Goal: Use online tool/utility: Utilize a website feature to perform a specific function

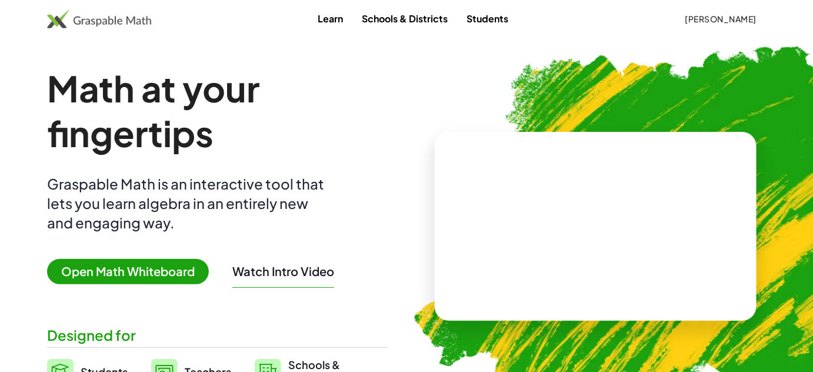
click at [135, 268] on span "Open Math Whiteboard" at bounding box center [128, 271] width 162 height 25
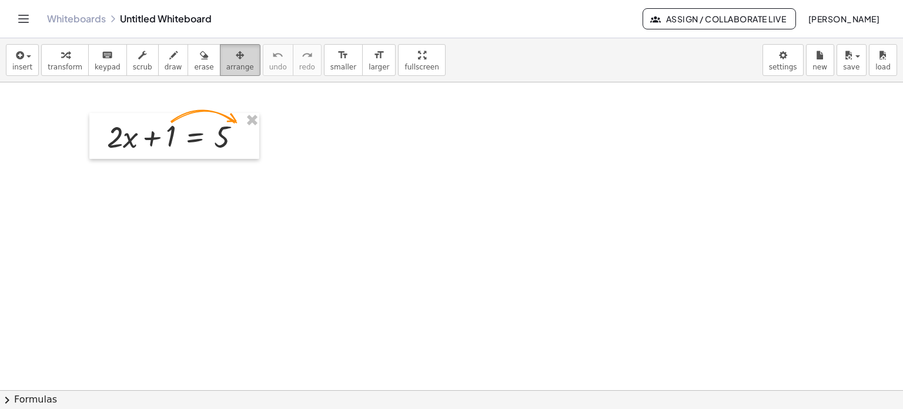
click at [226, 51] on div "button" at bounding box center [240, 55] width 28 height 14
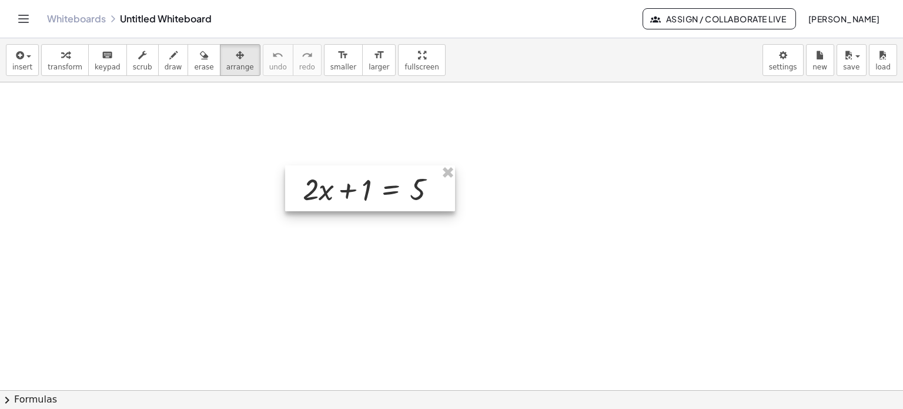
drag, startPoint x: 294, startPoint y: 178, endPoint x: 378, endPoint y: 188, distance: 84.1
click at [378, 188] on div at bounding box center [370, 188] width 170 height 46
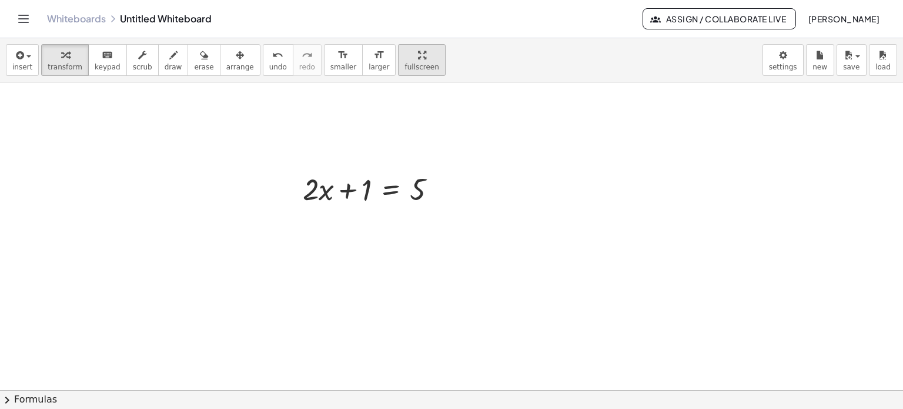
drag, startPoint x: 64, startPoint y: 59, endPoint x: 395, endPoint y: 51, distance: 331.8
click at [65, 58] on div "button" at bounding box center [65, 55] width 35 height 14
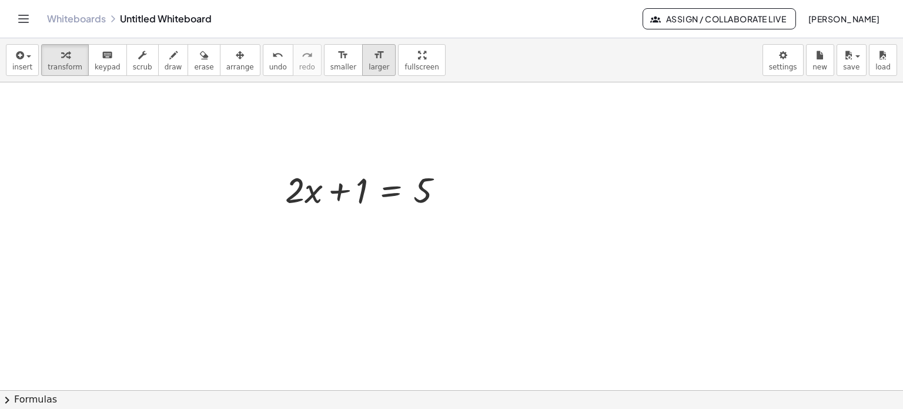
click at [369, 57] on div "format_size" at bounding box center [379, 55] width 21 height 14
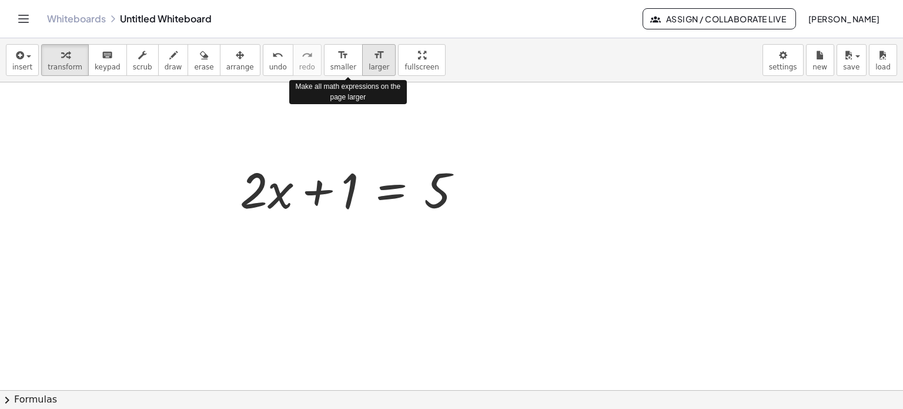
click at [369, 57] on div "format_size" at bounding box center [379, 55] width 21 height 14
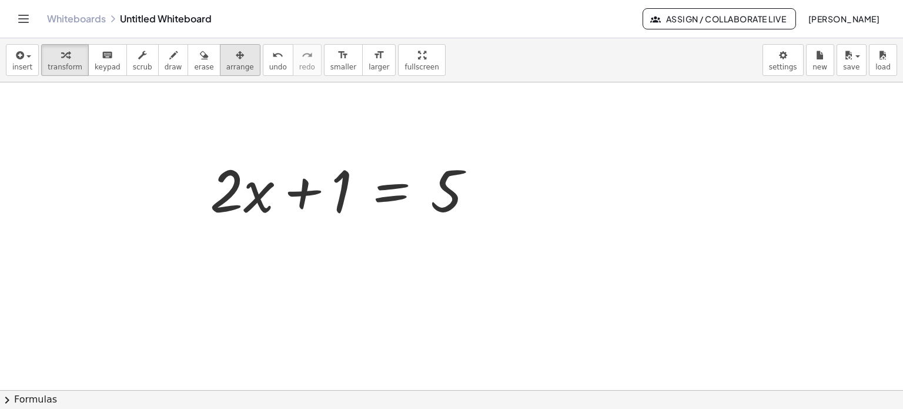
click at [236, 61] on icon "button" at bounding box center [240, 55] width 8 height 14
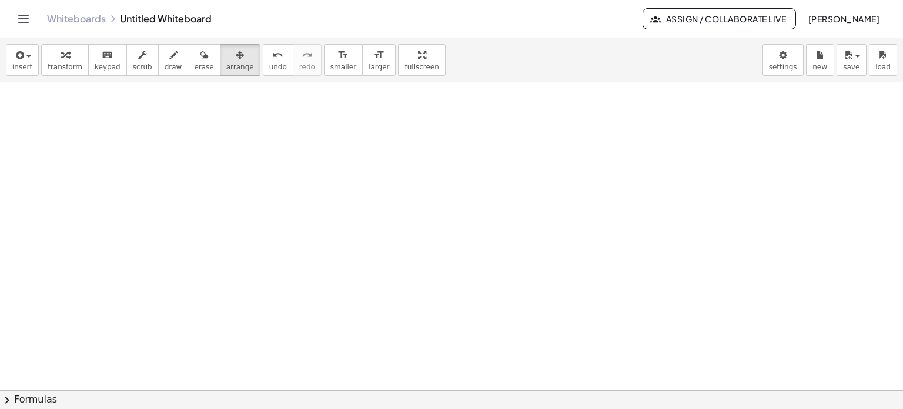
click at [433, 228] on div at bounding box center [451, 391] width 903 height 619
drag, startPoint x: 68, startPoint y: 56, endPoint x: 105, endPoint y: 80, distance: 43.9
click at [67, 58] on div "button" at bounding box center [65, 55] width 35 height 14
click at [408, 206] on div at bounding box center [451, 391] width 903 height 619
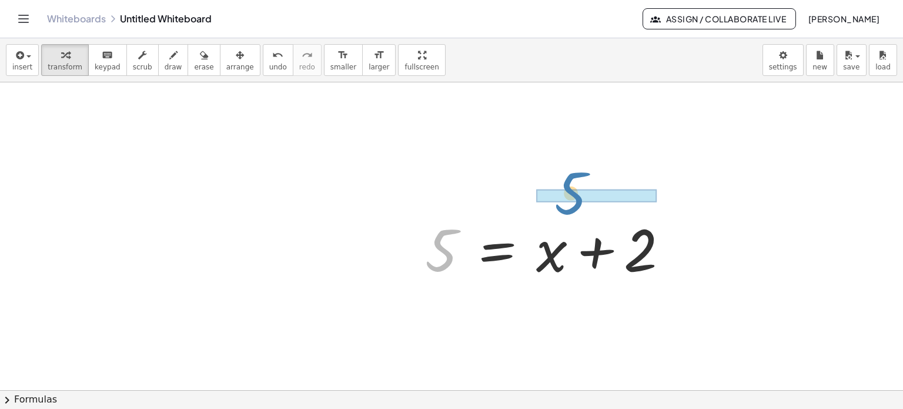
drag, startPoint x: 441, startPoint y: 242, endPoint x: 563, endPoint y: 213, distance: 125.8
click at [563, 213] on div at bounding box center [551, 248] width 265 height 76
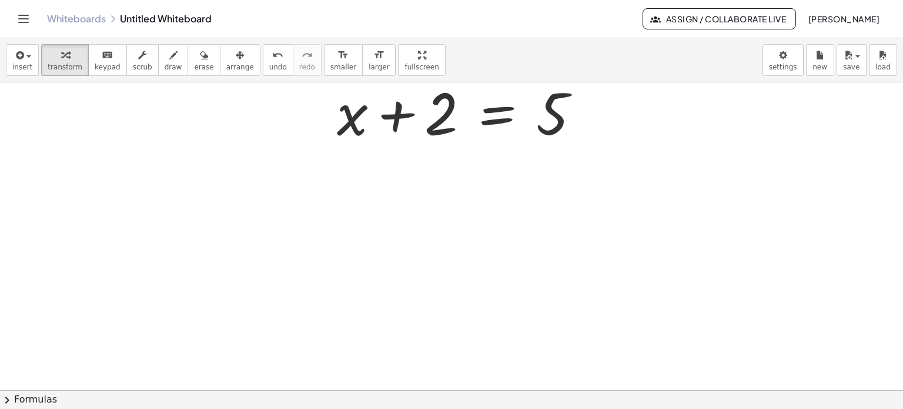
scroll to position [311, 0]
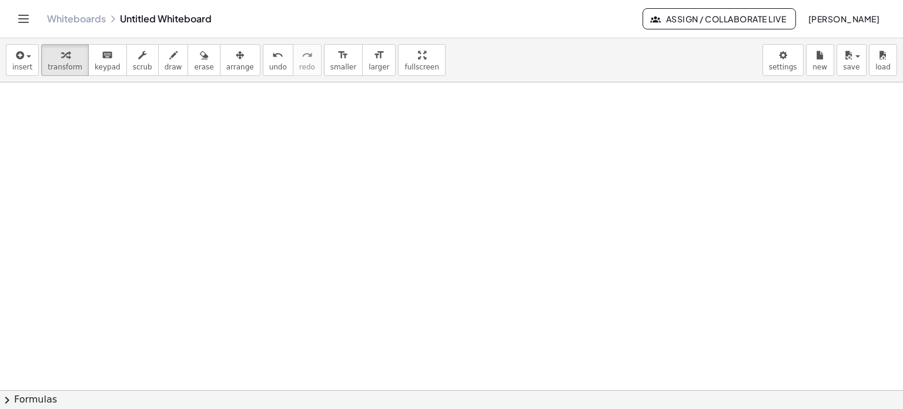
click at [167, 159] on div at bounding box center [451, 234] width 903 height 925
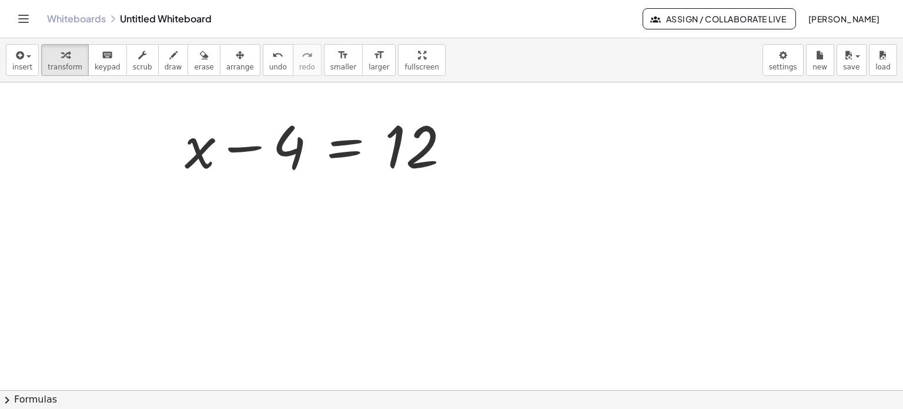
scroll to position [369, 0]
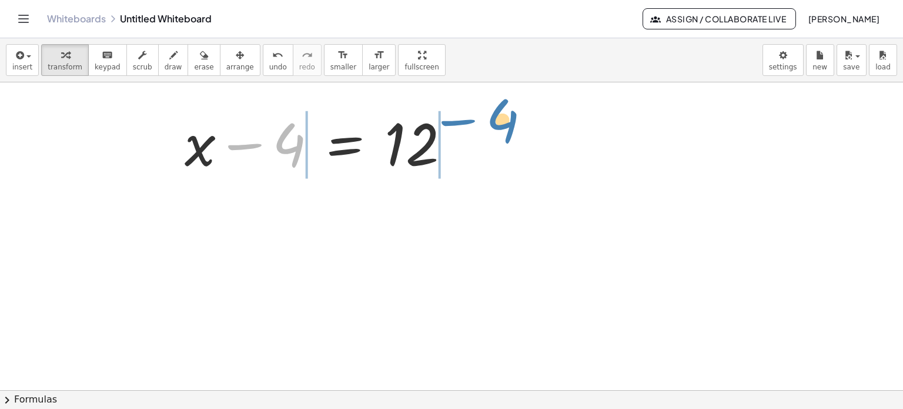
drag, startPoint x: 289, startPoint y: 144, endPoint x: 502, endPoint y: 119, distance: 214.9
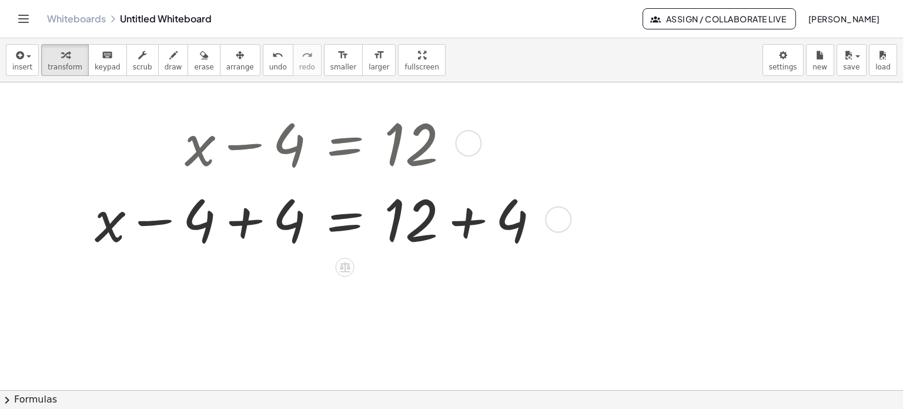
click at [235, 223] on div at bounding box center [322, 218] width 466 height 76
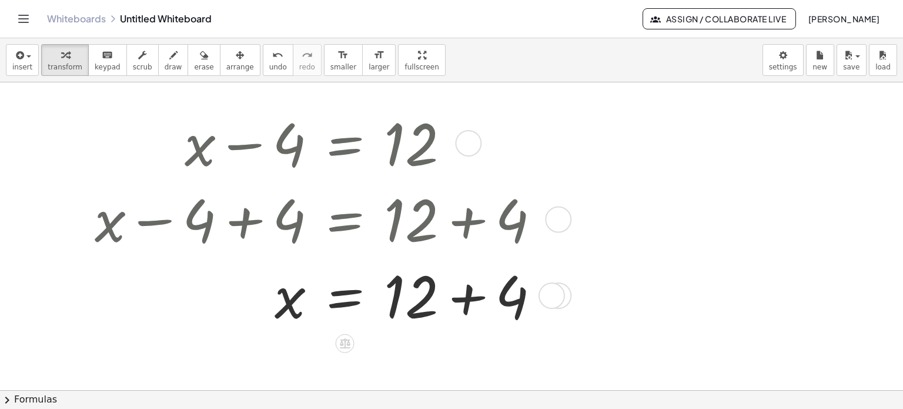
click at [478, 299] on div at bounding box center [322, 294] width 466 height 76
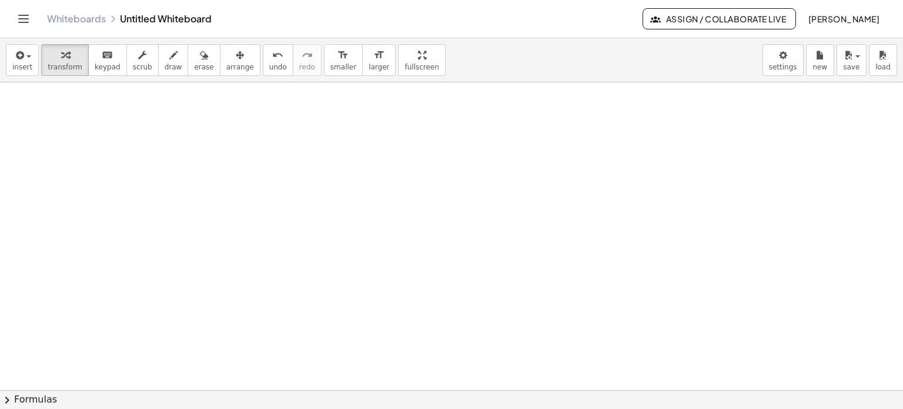
scroll to position [675, 0]
click at [236, 201] on div at bounding box center [451, 23] width 903 height 1233
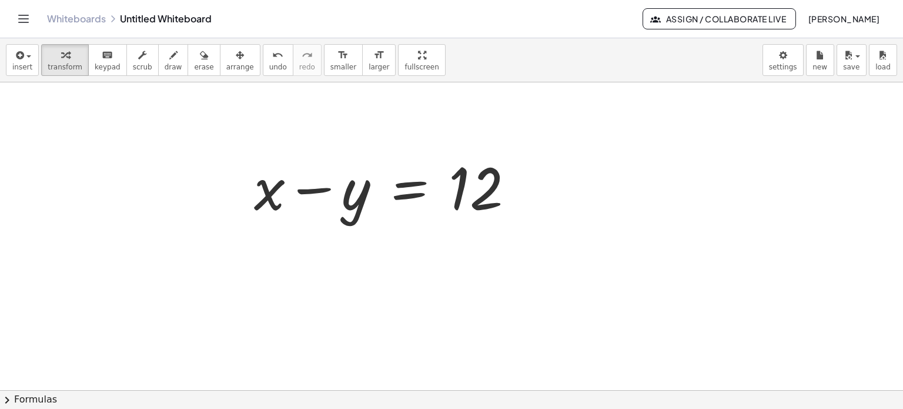
scroll to position [734, 0]
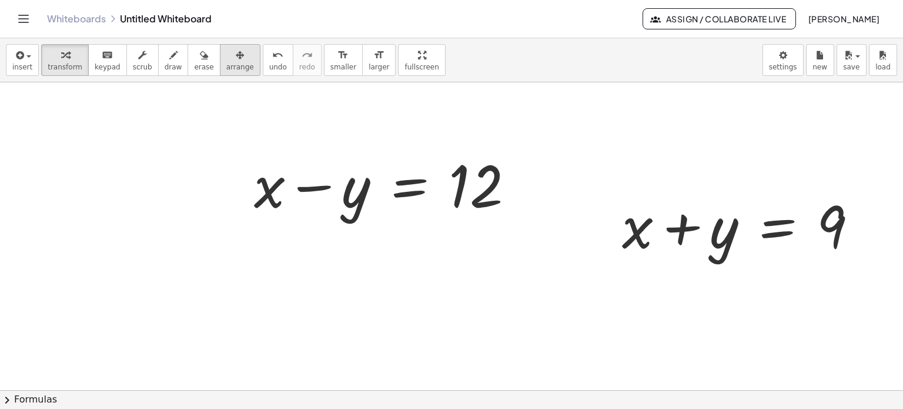
click at [236, 58] on icon "button" at bounding box center [240, 55] width 8 height 14
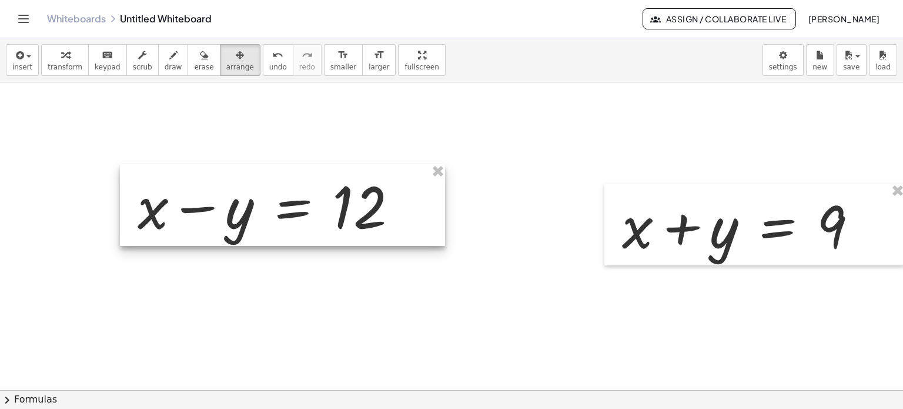
drag, startPoint x: 436, startPoint y: 184, endPoint x: 300, endPoint y: 214, distance: 139.0
click at [300, 214] on div at bounding box center [282, 205] width 325 height 82
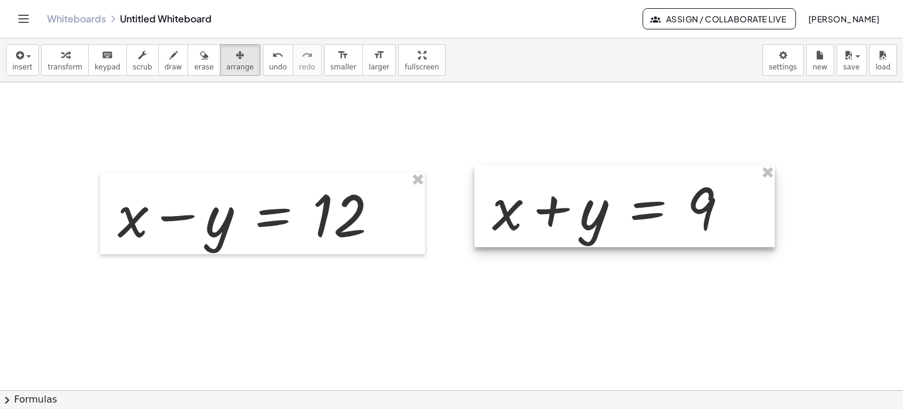
drag, startPoint x: 735, startPoint y: 227, endPoint x: 605, endPoint y: 211, distance: 131.6
click at [605, 211] on div at bounding box center [625, 206] width 301 height 82
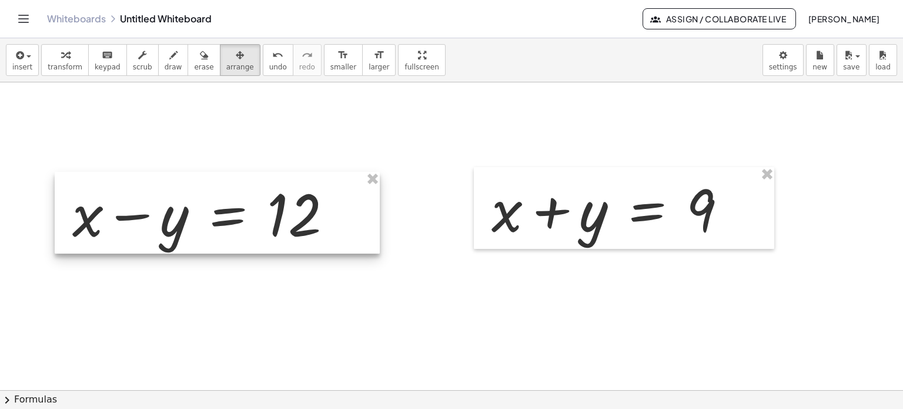
drag, startPoint x: 419, startPoint y: 216, endPoint x: 375, endPoint y: 215, distance: 44.1
click at [375, 215] on div at bounding box center [217, 213] width 325 height 82
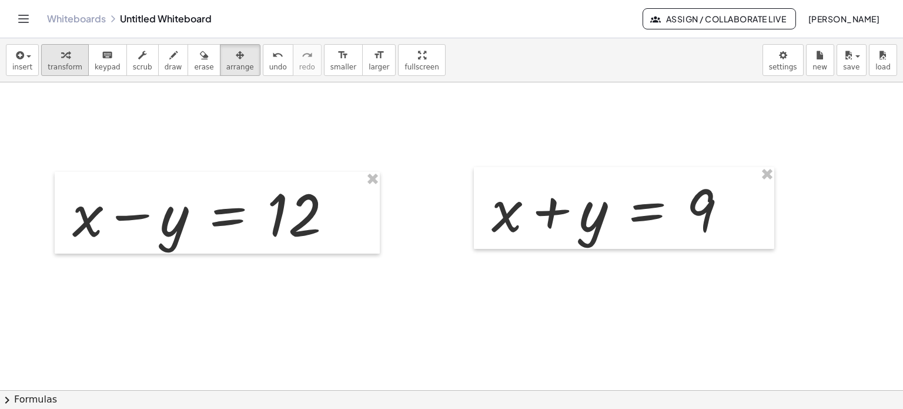
click at [52, 60] on div "button" at bounding box center [65, 55] width 35 height 14
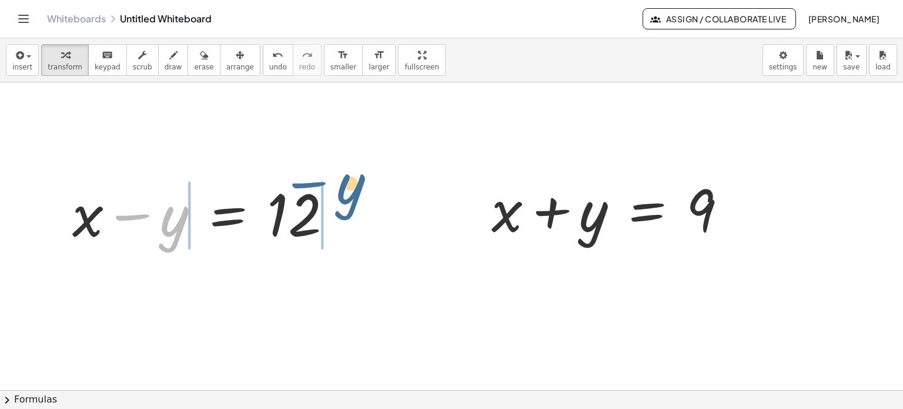
drag, startPoint x: 138, startPoint y: 216, endPoint x: 327, endPoint y: 192, distance: 190.8
click at [327, 192] on div at bounding box center [206, 213] width 281 height 76
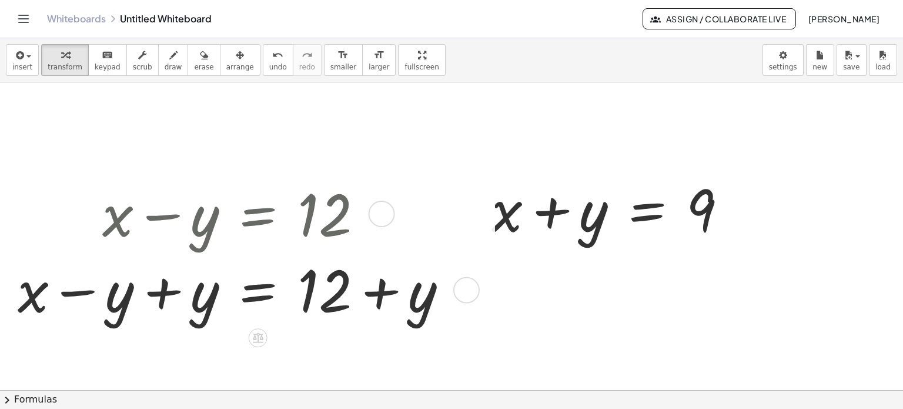
click at [165, 292] on div at bounding box center [237, 289] width 451 height 76
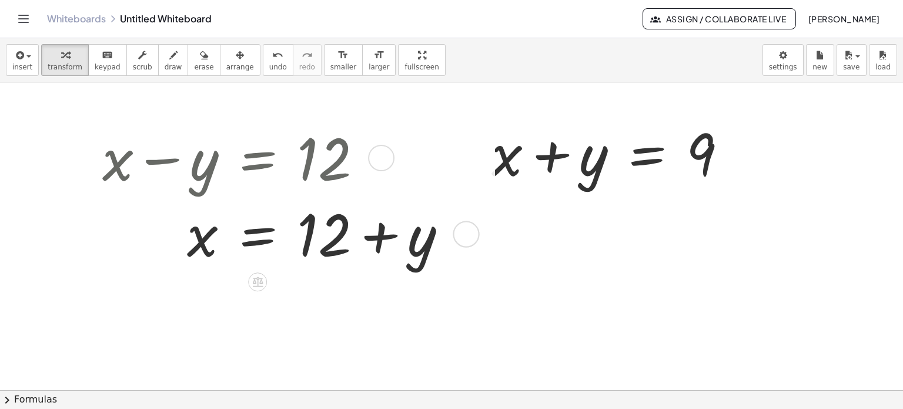
scroll to position [793, 0]
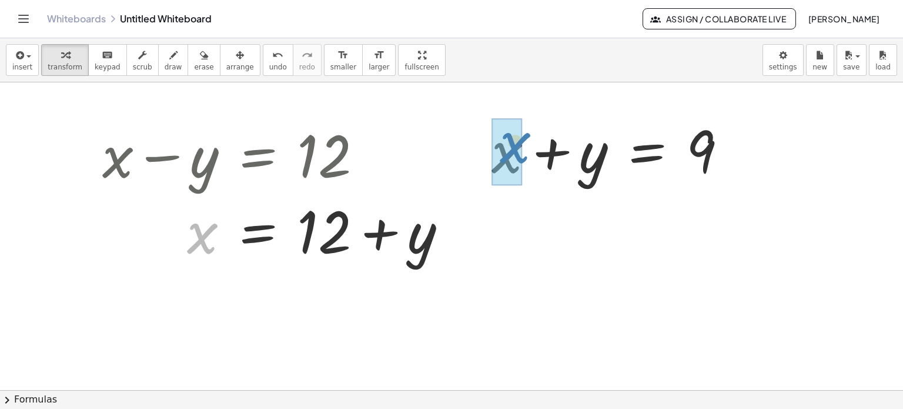
drag, startPoint x: 194, startPoint y: 244, endPoint x: 506, endPoint y: 154, distance: 325.7
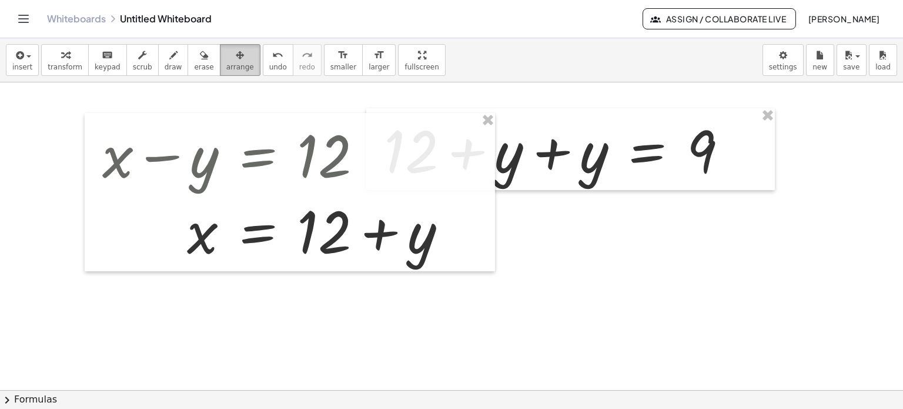
click at [226, 58] on div "button" at bounding box center [240, 55] width 28 height 14
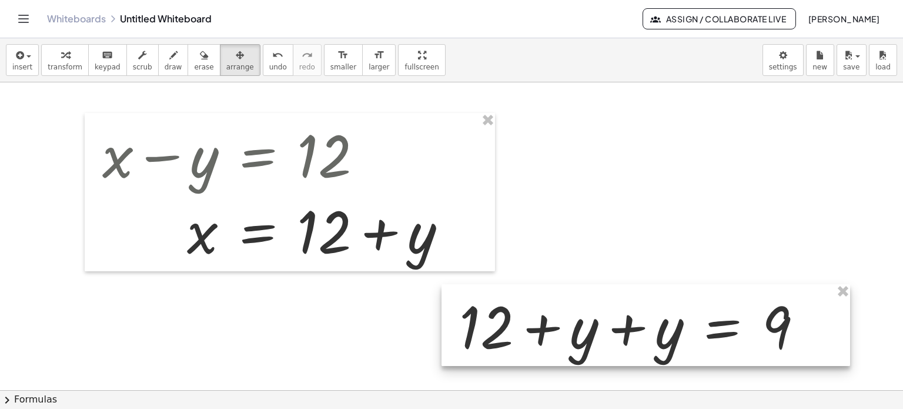
drag, startPoint x: 646, startPoint y: 157, endPoint x: 666, endPoint y: 332, distance: 176.3
click at [666, 332] on div at bounding box center [646, 325] width 409 height 82
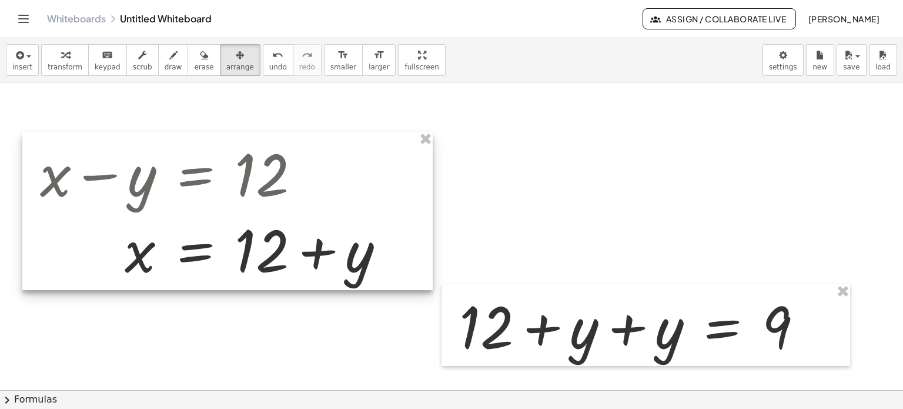
drag, startPoint x: 338, startPoint y: 171, endPoint x: 278, endPoint y: 194, distance: 64.0
click at [271, 193] on div at bounding box center [227, 211] width 411 height 158
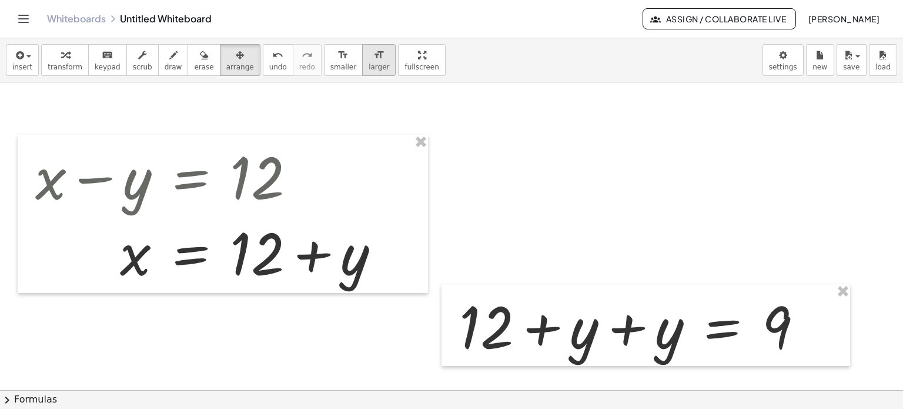
click at [373, 61] on icon "format_size" at bounding box center [378, 55] width 11 height 14
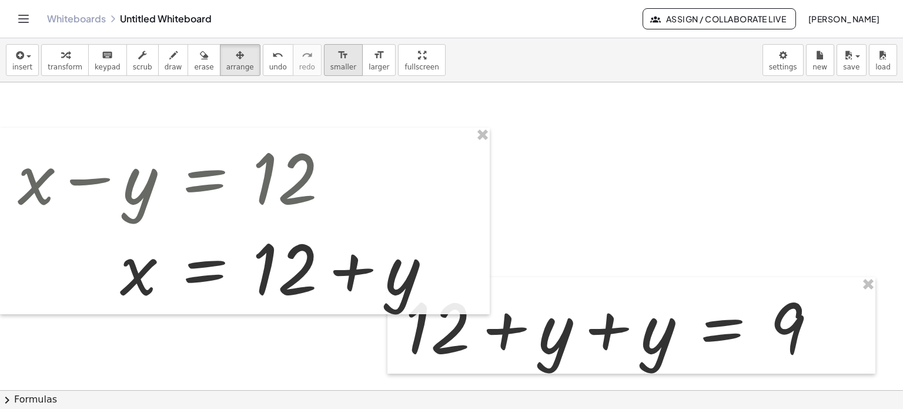
click at [324, 61] on button "format_size smaller" at bounding box center [343, 60] width 39 height 32
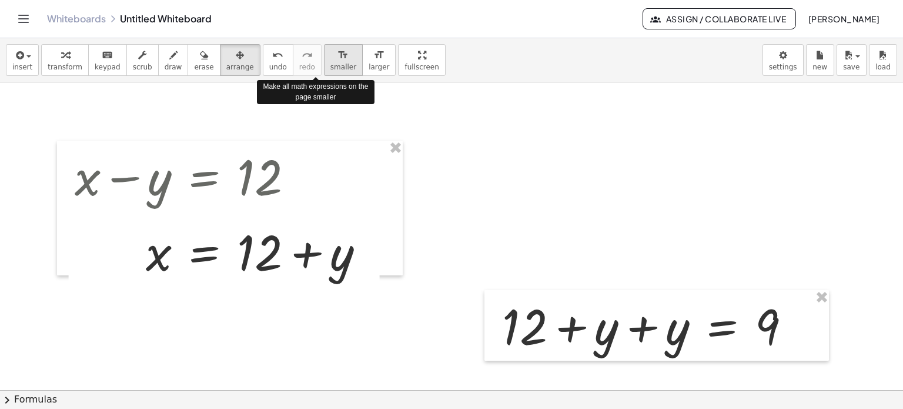
click at [331, 63] on span "smaller" at bounding box center [344, 67] width 26 height 8
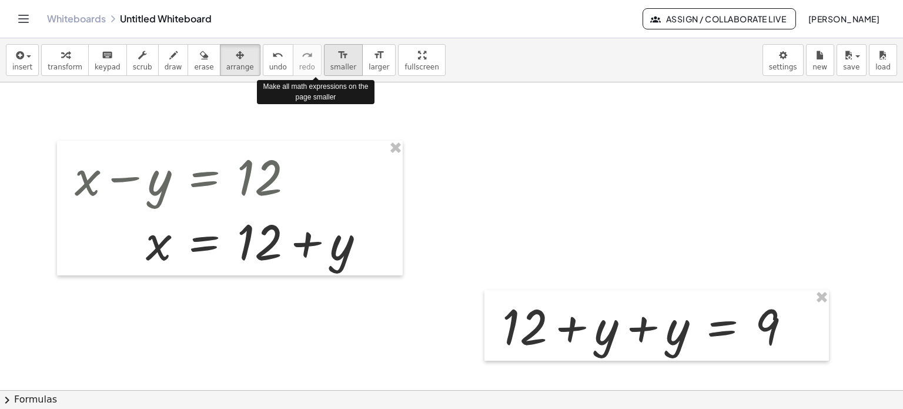
click at [331, 63] on span "smaller" at bounding box center [344, 67] width 26 height 8
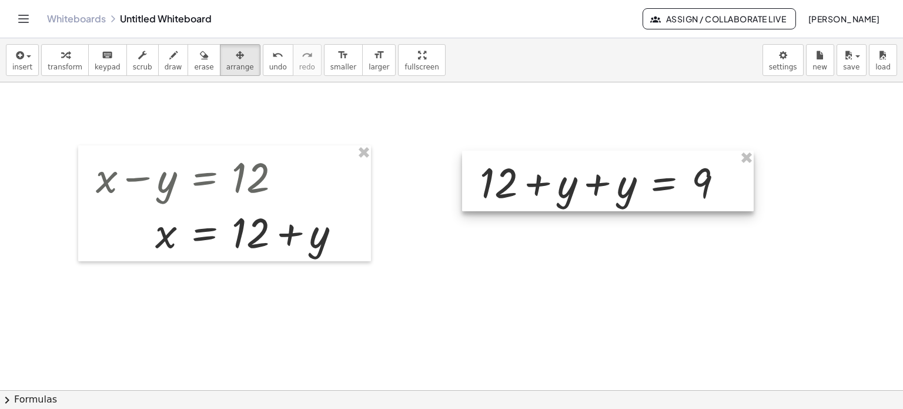
drag, startPoint x: 635, startPoint y: 333, endPoint x: 576, endPoint y: 189, distance: 155.4
click at [576, 189] on div at bounding box center [608, 181] width 292 height 61
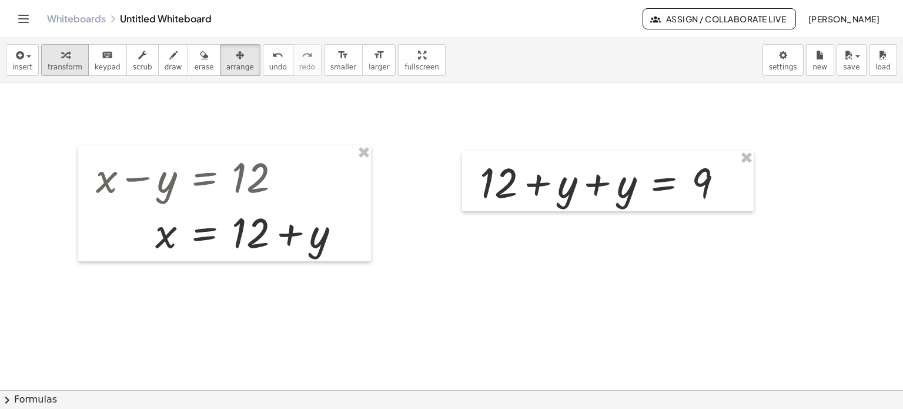
click at [52, 59] on div "button" at bounding box center [65, 55] width 35 height 14
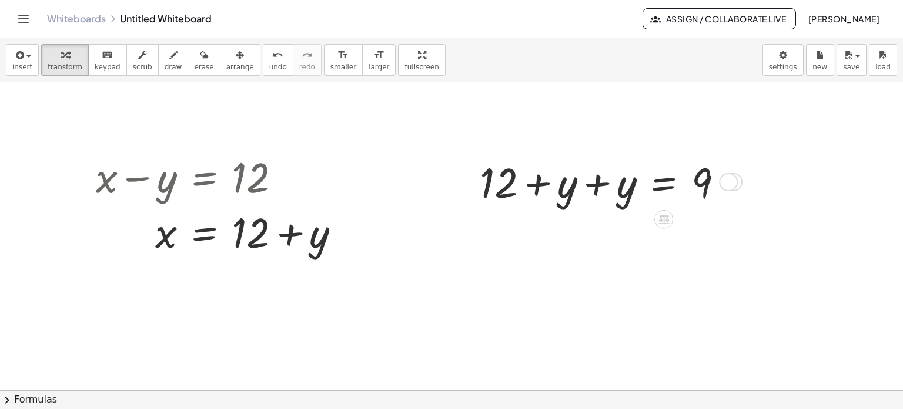
click at [599, 184] on div at bounding box center [606, 181] width 265 height 55
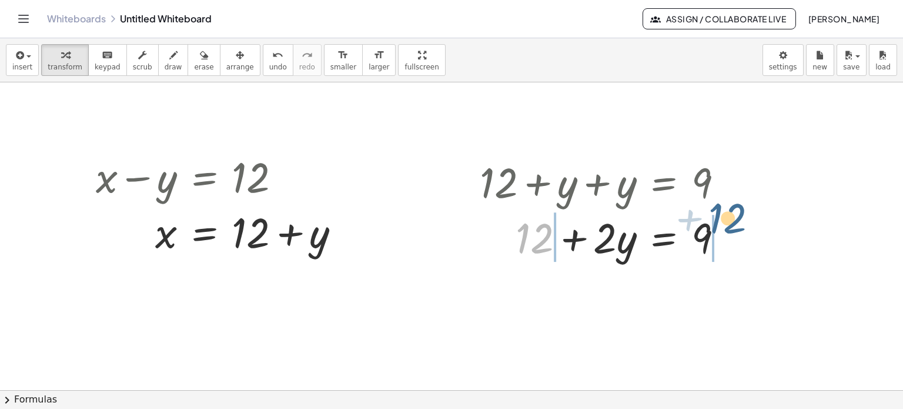
drag, startPoint x: 529, startPoint y: 235, endPoint x: 723, endPoint y: 221, distance: 194.1
click at [723, 221] on div at bounding box center [606, 235] width 265 height 55
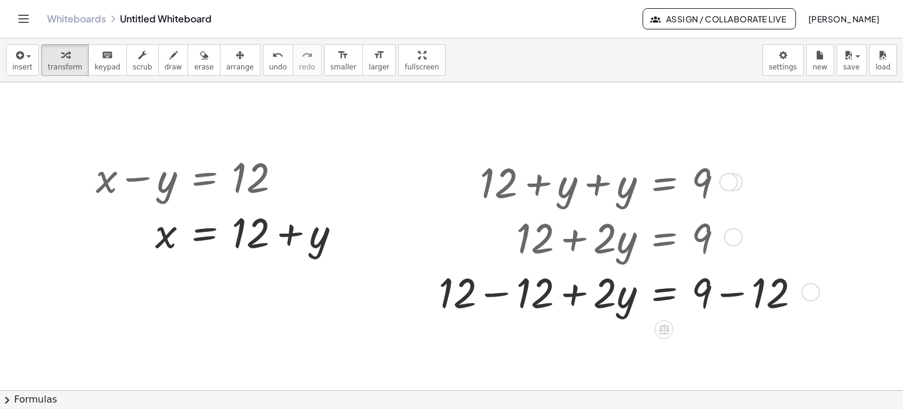
click at [519, 296] on div at bounding box center [624, 290] width 383 height 55
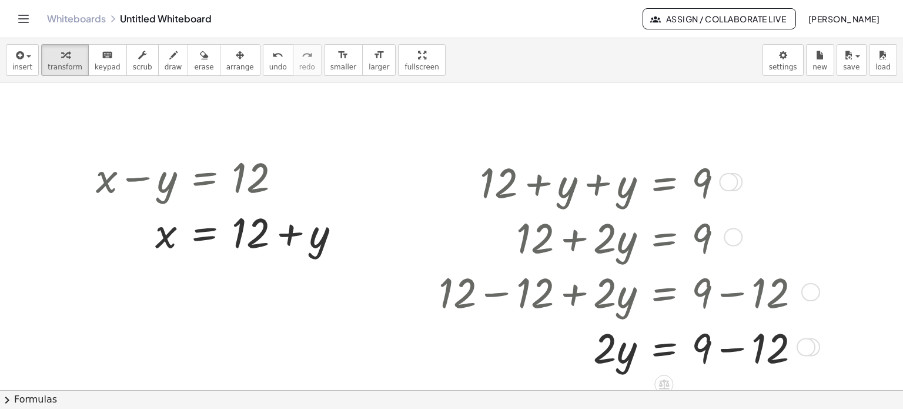
click at [739, 353] on div at bounding box center [624, 345] width 383 height 55
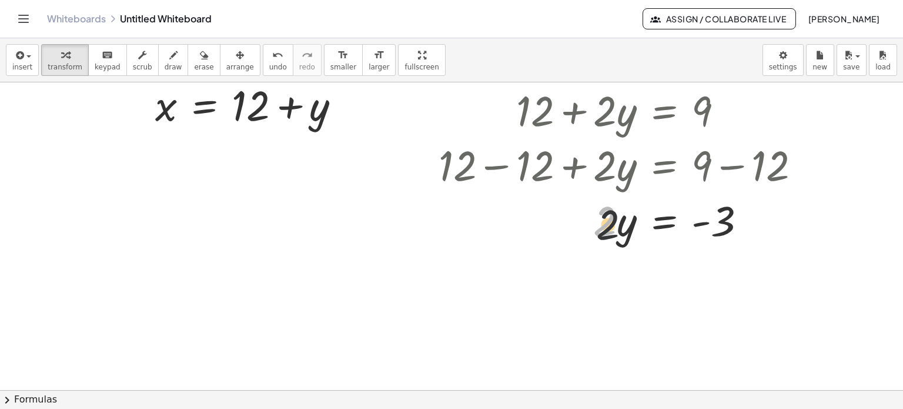
drag, startPoint x: 588, startPoint y: 232, endPoint x: 593, endPoint y: 238, distance: 8.4
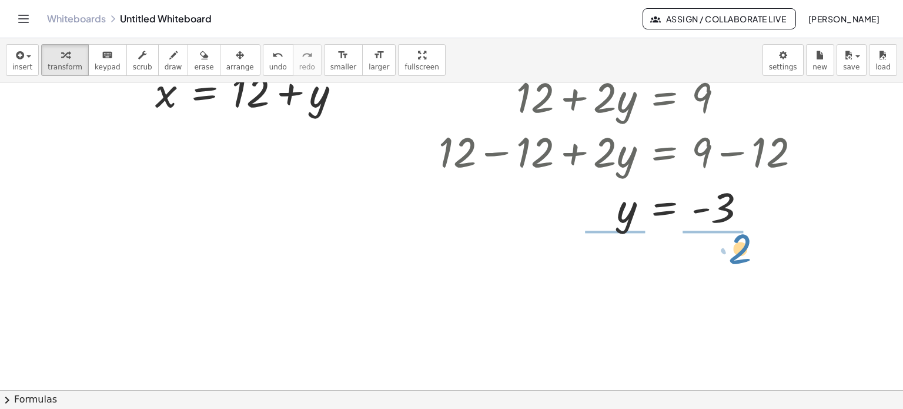
drag, startPoint x: 607, startPoint y: 219, endPoint x: 733, endPoint y: 269, distance: 136.0
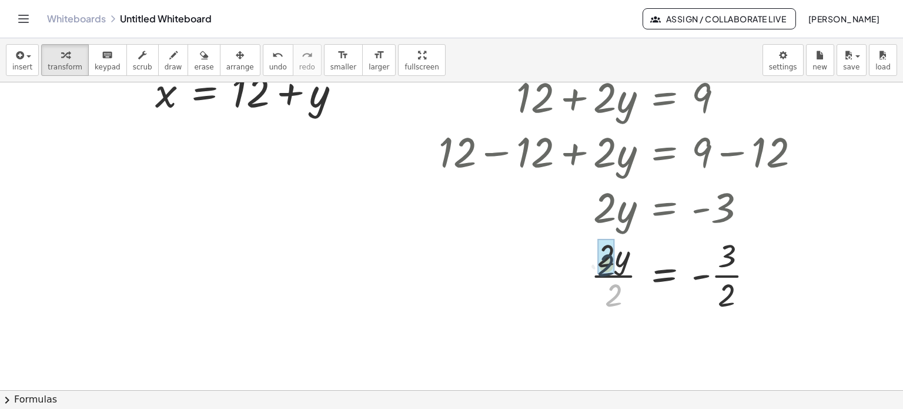
drag, startPoint x: 612, startPoint y: 292, endPoint x: 607, endPoint y: 275, distance: 18.4
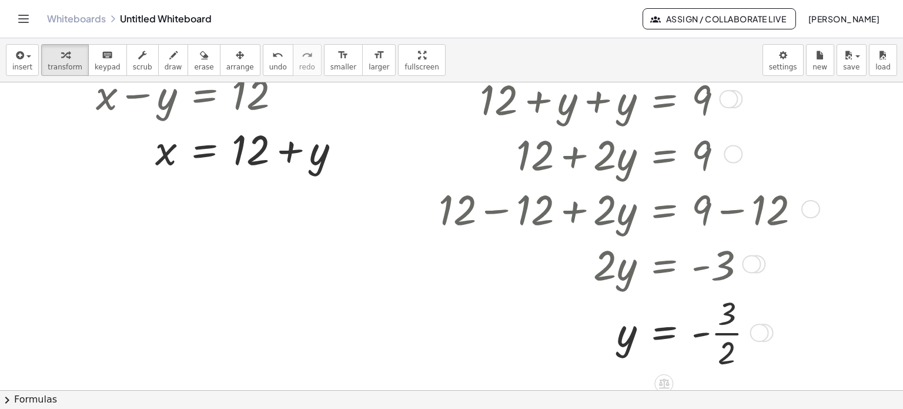
scroll to position [875, 0]
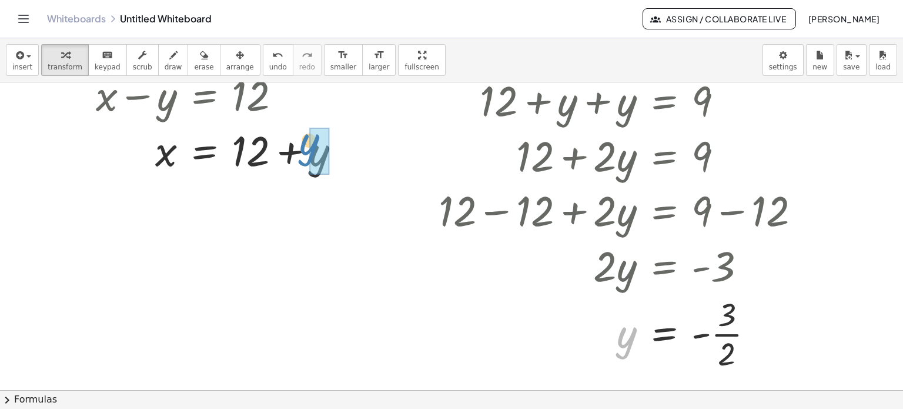
drag, startPoint x: 631, startPoint y: 336, endPoint x: 339, endPoint y: 166, distance: 337.6
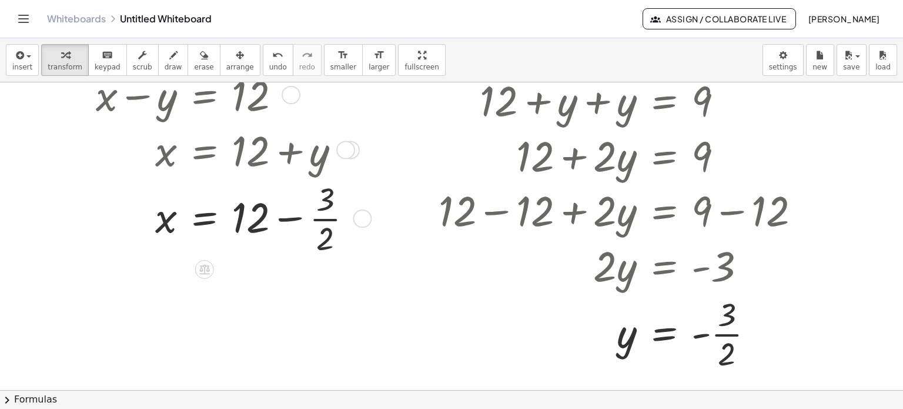
click at [293, 219] on div at bounding box center [229, 217] width 278 height 82
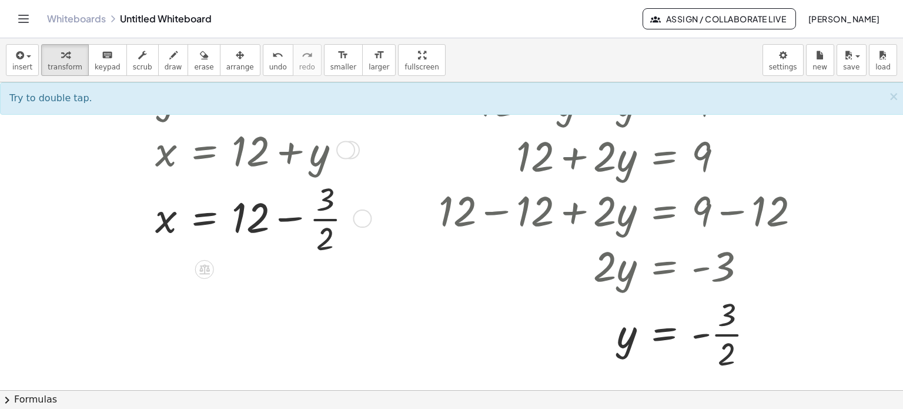
click at [292, 216] on div at bounding box center [229, 217] width 278 height 82
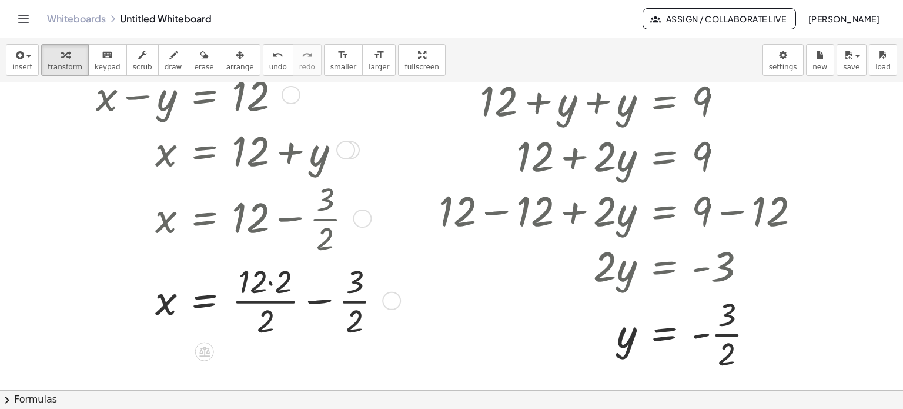
click at [278, 285] on div at bounding box center [243, 300] width 307 height 82
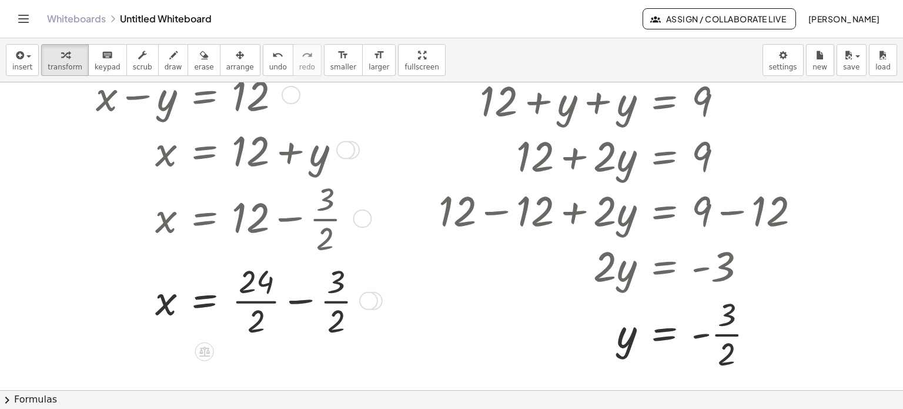
click at [306, 306] on div at bounding box center [234, 300] width 289 height 82
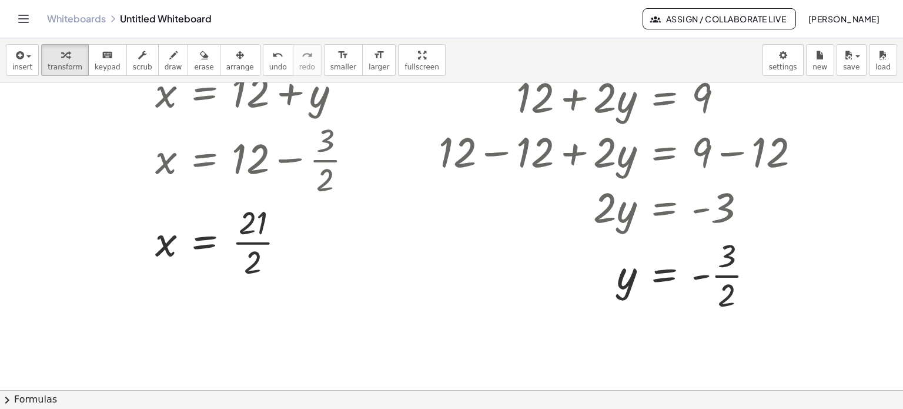
scroll to position [1242, 0]
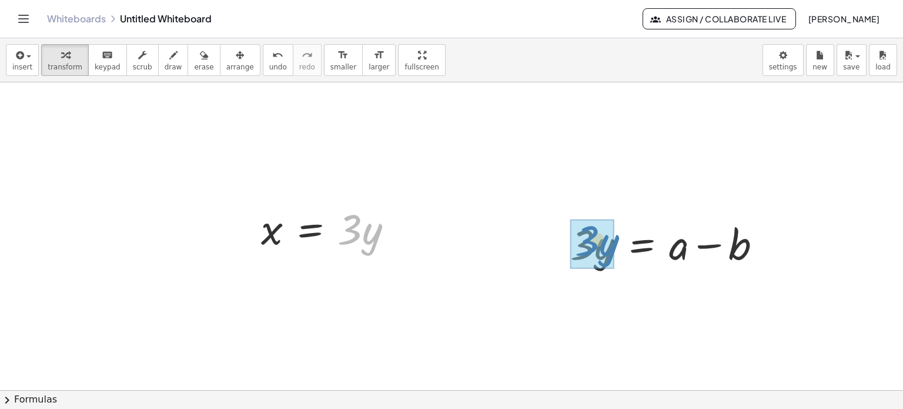
drag, startPoint x: 356, startPoint y: 225, endPoint x: 591, endPoint y: 237, distance: 235.6
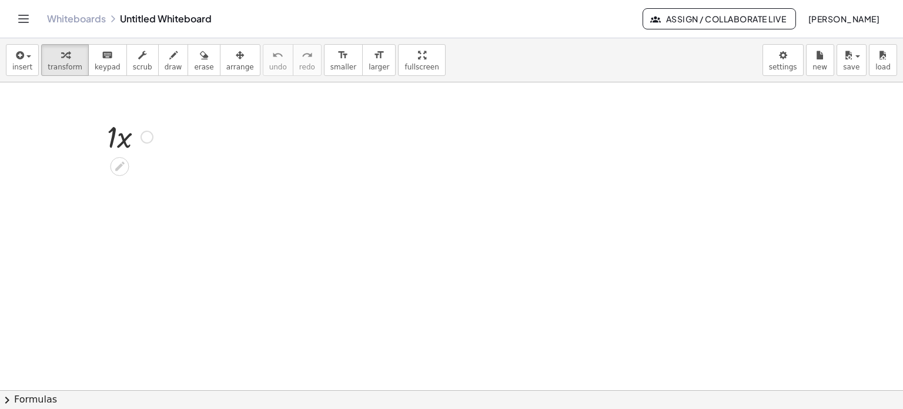
click at [117, 140] on div at bounding box center [130, 136] width 58 height 40
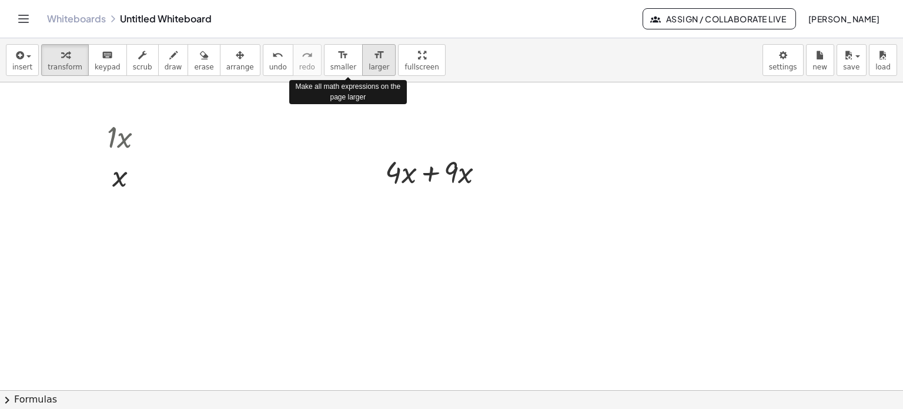
click at [373, 61] on icon "format_size" at bounding box center [378, 55] width 11 height 14
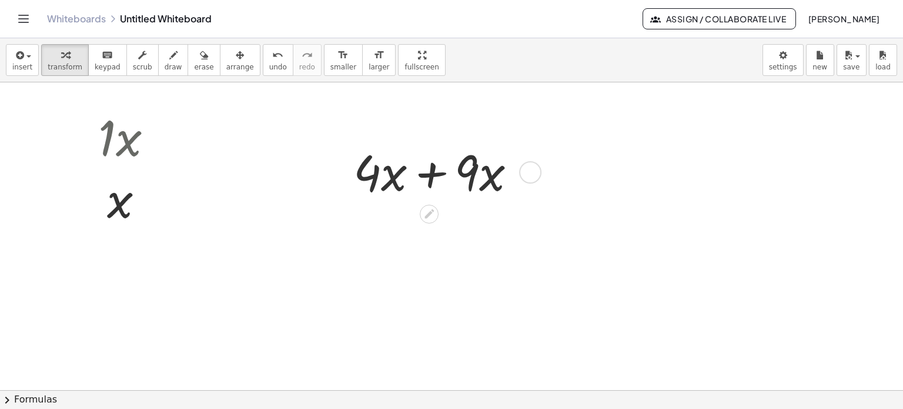
click at [437, 178] on div at bounding box center [440, 171] width 184 height 65
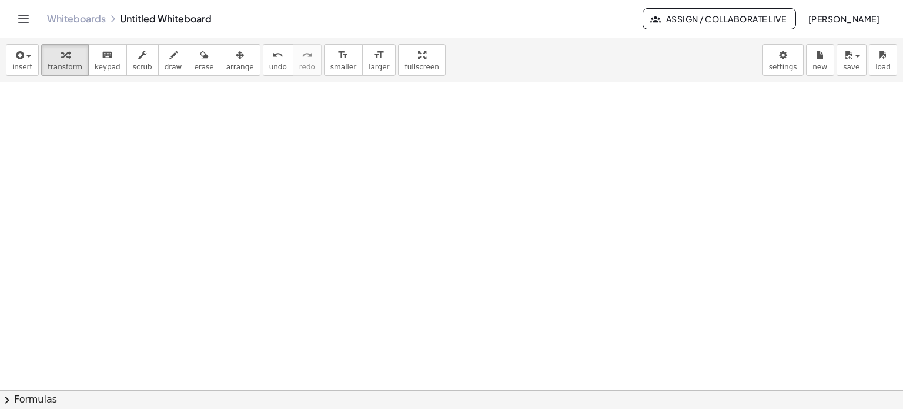
scroll to position [235, 0]
click at [322, 183] on div at bounding box center [451, 193] width 903 height 693
click at [422, 218] on div at bounding box center [425, 218] width 182 height 65
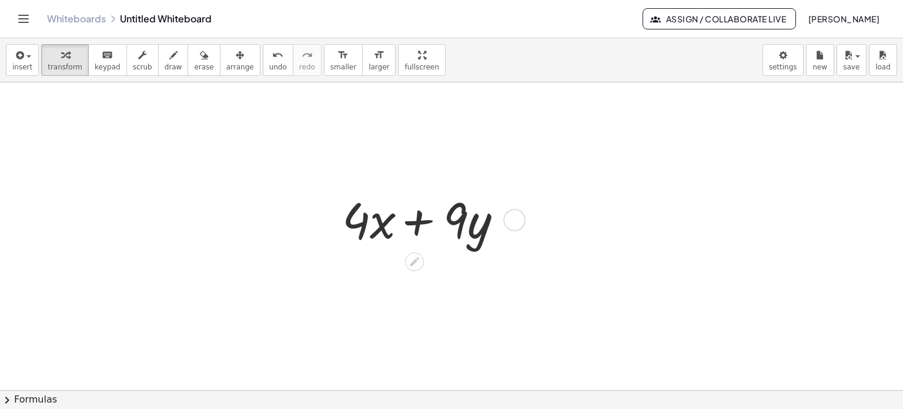
click at [422, 218] on div at bounding box center [425, 218] width 182 height 65
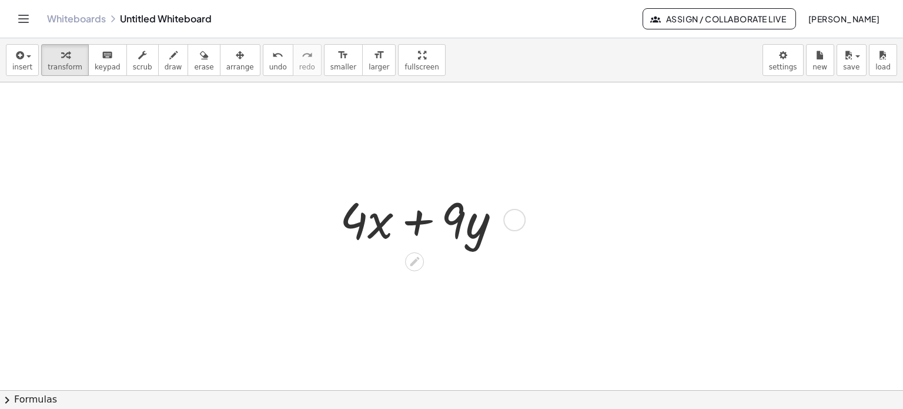
click at [449, 214] on div at bounding box center [425, 218] width 182 height 65
click at [412, 221] on div at bounding box center [425, 218] width 182 height 65
click at [412, 216] on div at bounding box center [425, 218] width 182 height 65
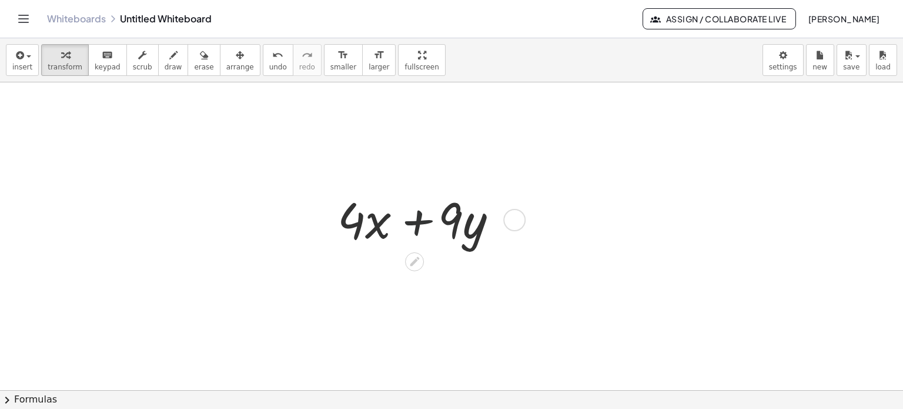
click at [412, 216] on div at bounding box center [425, 218] width 182 height 65
click at [418, 223] on div at bounding box center [425, 218] width 182 height 65
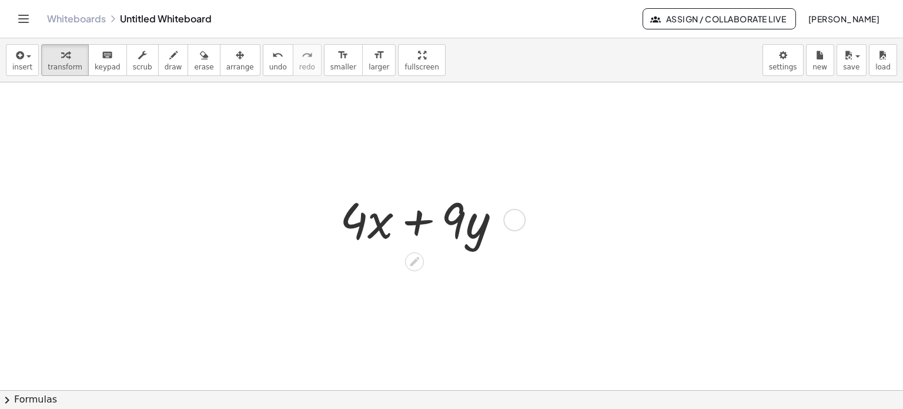
click at [418, 223] on div at bounding box center [425, 218] width 182 height 65
click at [418, 222] on div at bounding box center [425, 218] width 182 height 65
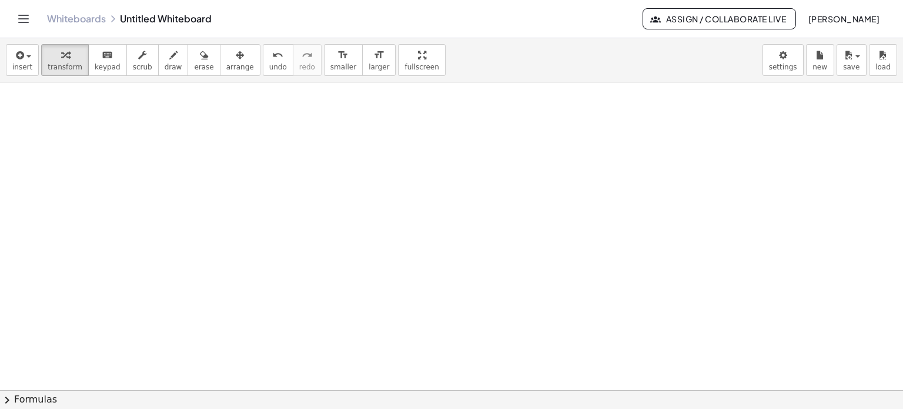
click at [378, 207] on div at bounding box center [451, 43] width 903 height 925
click at [439, 250] on div at bounding box center [489, 243] width 198 height 65
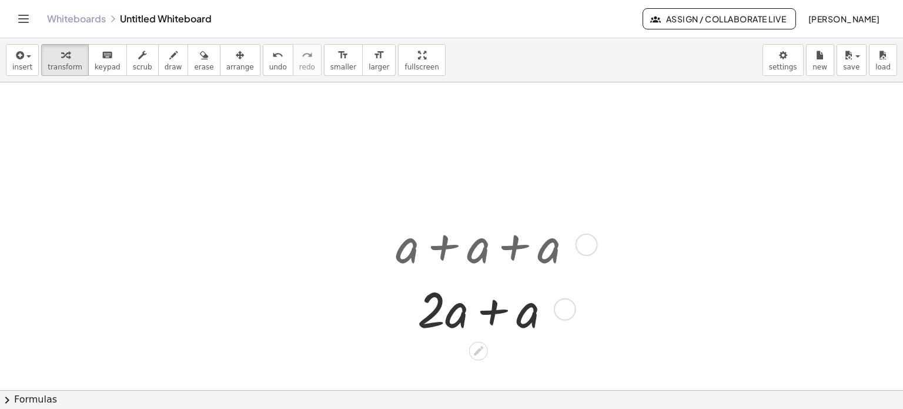
click at [504, 313] on div at bounding box center [489, 308] width 198 height 65
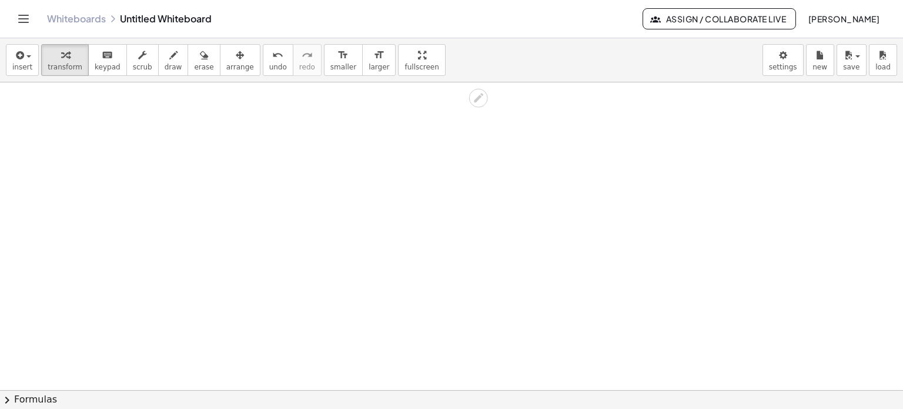
scroll to position [793, 0]
click at [409, 249] on div at bounding box center [417, 244] width 185 height 65
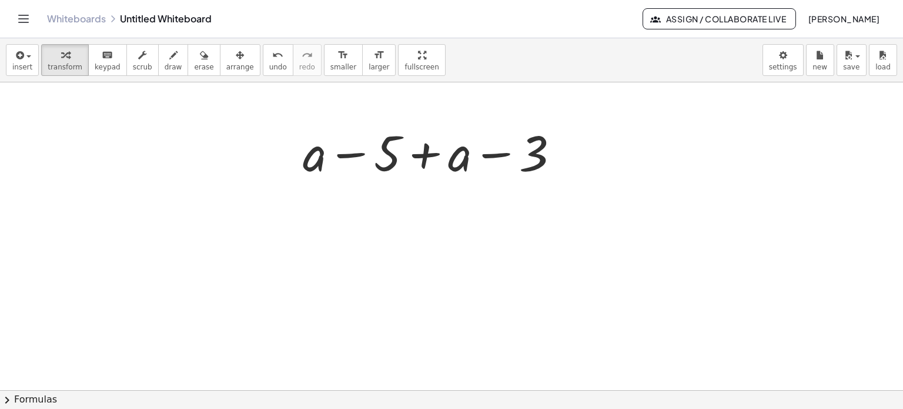
scroll to position [1160, 0]
click at [351, 161] on div at bounding box center [436, 154] width 278 height 65
click at [353, 154] on div at bounding box center [436, 154] width 278 height 65
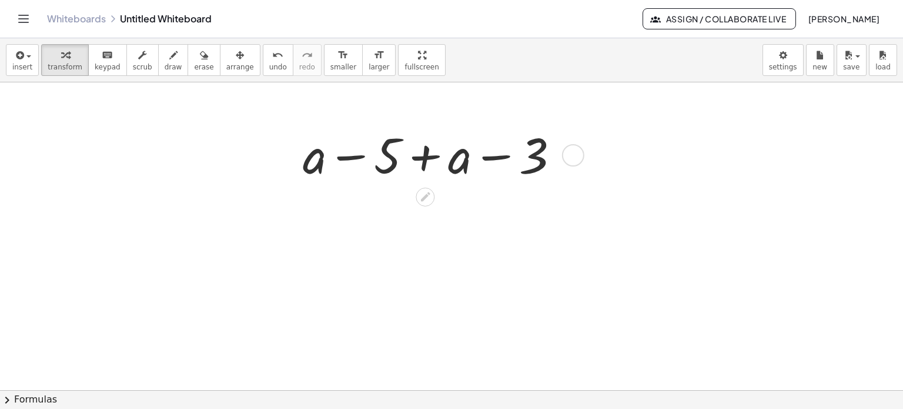
click at [352, 157] on div at bounding box center [436, 154] width 278 height 65
click at [351, 157] on div at bounding box center [436, 154] width 278 height 65
drag, startPoint x: 452, startPoint y: 164, endPoint x: 622, endPoint y: 154, distance: 170.3
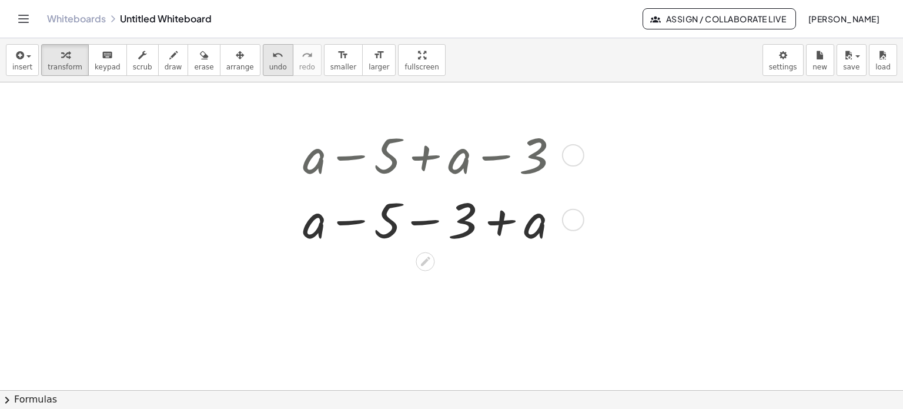
click at [272, 58] on icon "undo" at bounding box center [277, 55] width 11 height 14
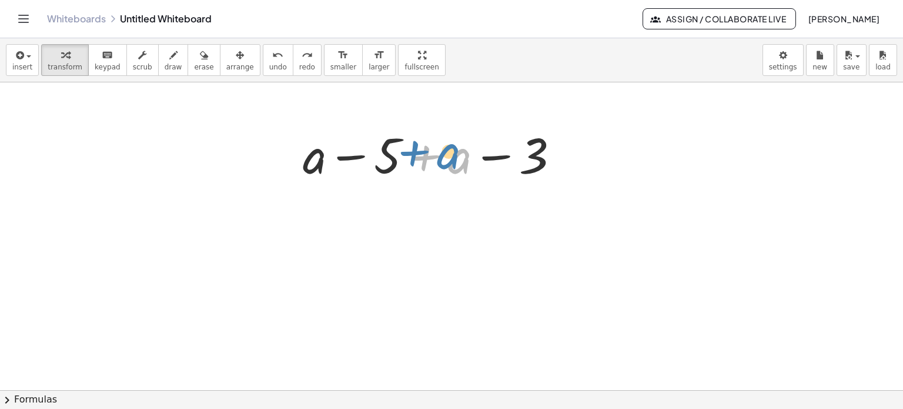
drag, startPoint x: 461, startPoint y: 163, endPoint x: 451, endPoint y: 163, distance: 10.0
click at [451, 163] on div at bounding box center [436, 154] width 278 height 65
drag, startPoint x: 453, startPoint y: 161, endPoint x: 347, endPoint y: 162, distance: 106.5
click at [339, 154] on div at bounding box center [436, 154] width 278 height 65
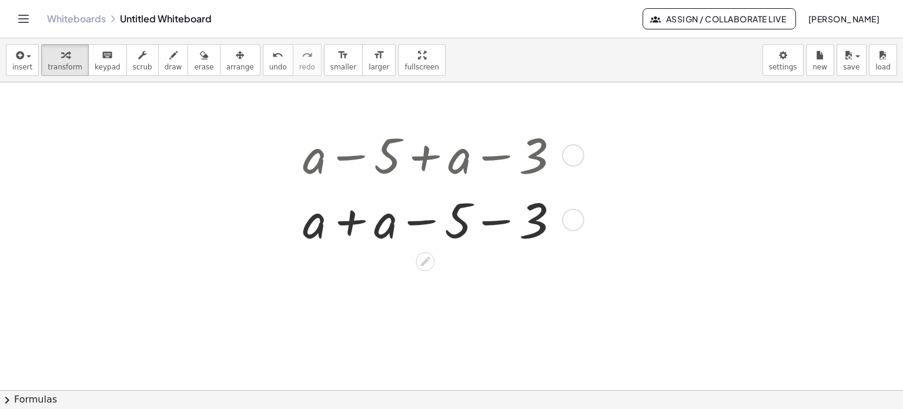
click at [339, 221] on div at bounding box center [436, 218] width 278 height 65
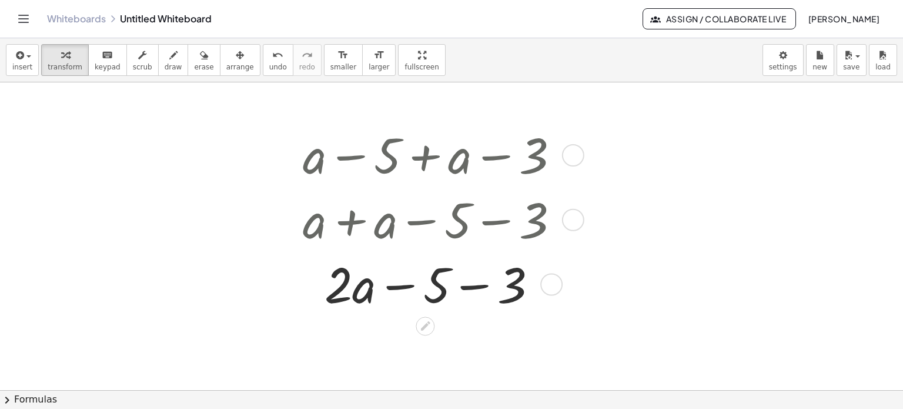
click at [480, 284] on div at bounding box center [436, 283] width 278 height 65
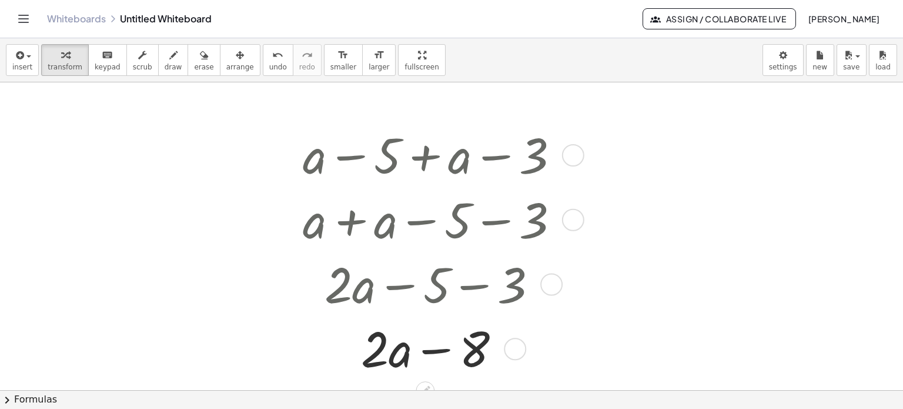
click at [428, 355] on div at bounding box center [436, 347] width 278 height 65
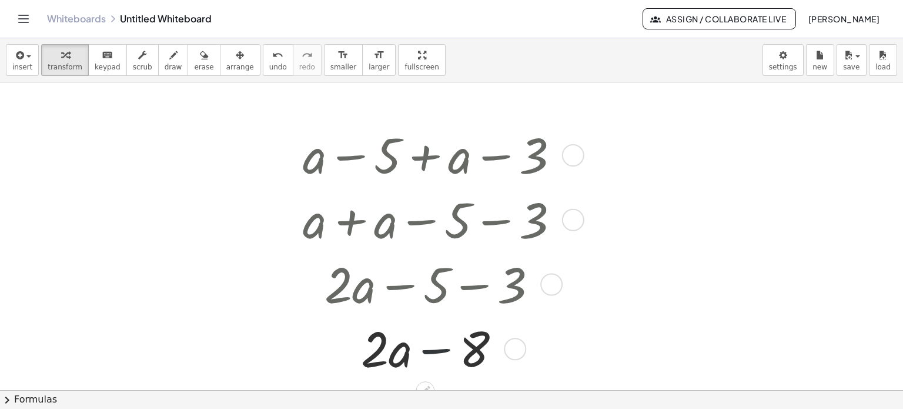
click at [428, 355] on div at bounding box center [436, 347] width 278 height 65
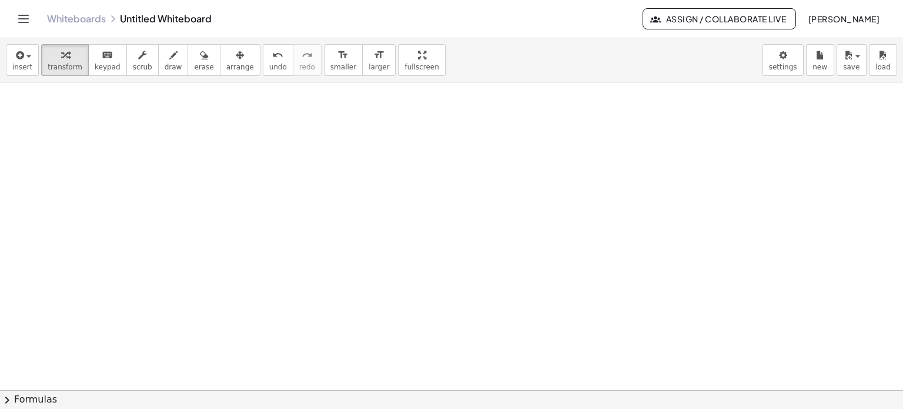
scroll to position [1527, 0]
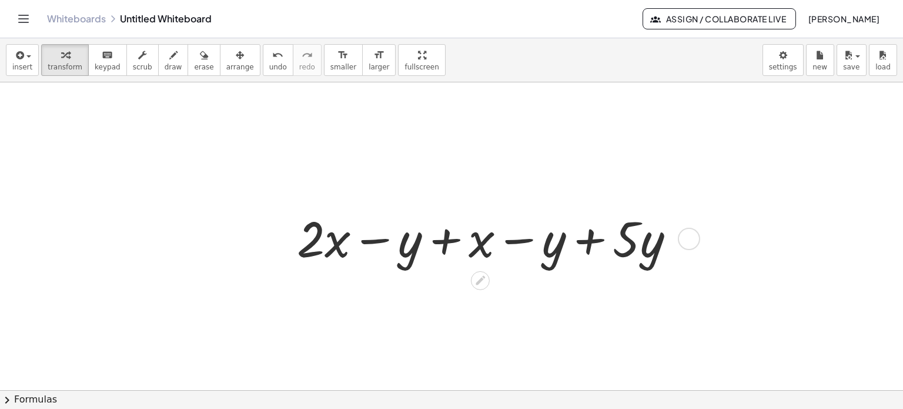
scroll to position [1541, 0]
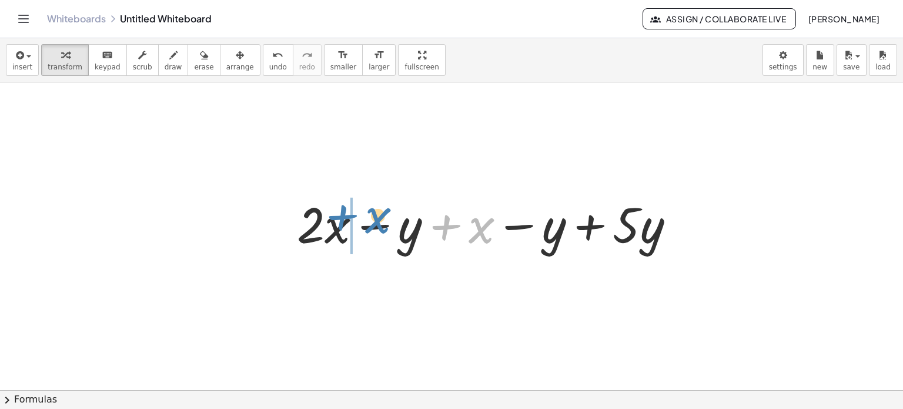
drag, startPoint x: 480, startPoint y: 229, endPoint x: 376, endPoint y: 219, distance: 104.0
click at [376, 219] on div at bounding box center [490, 223] width 399 height 65
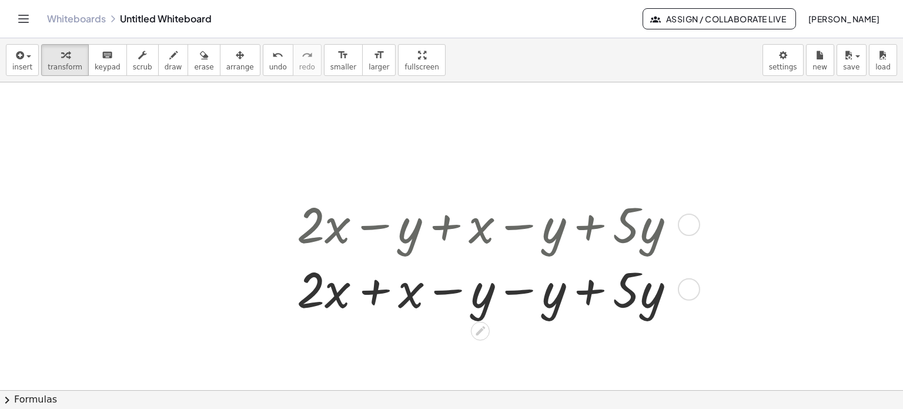
click at [389, 296] on div at bounding box center [490, 288] width 399 height 65
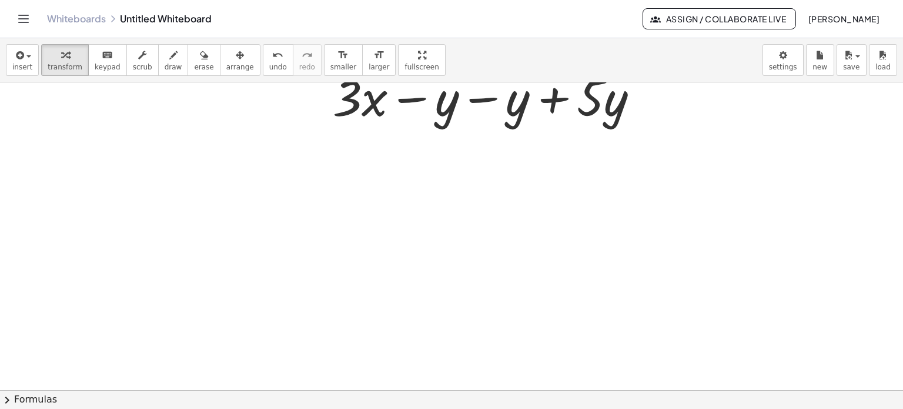
scroll to position [1835, 0]
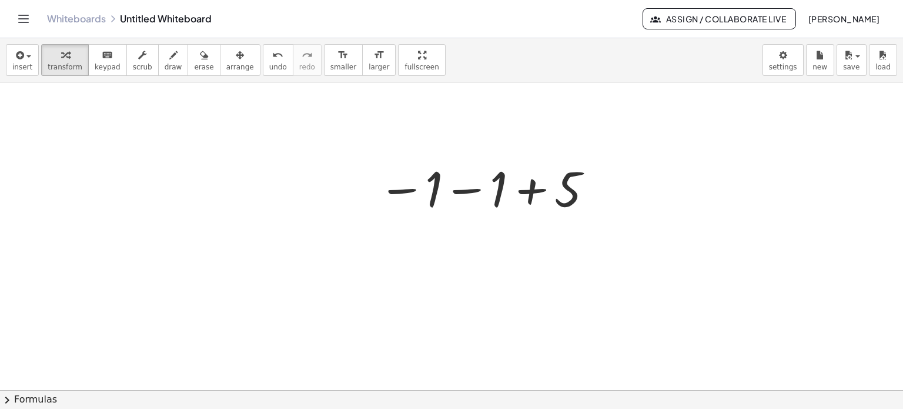
scroll to position [2026, 0]
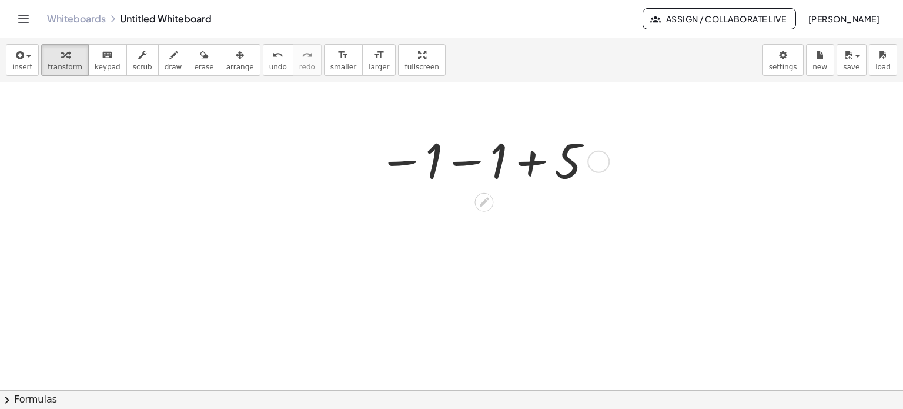
click at [473, 177] on div at bounding box center [486, 160] width 228 height 62
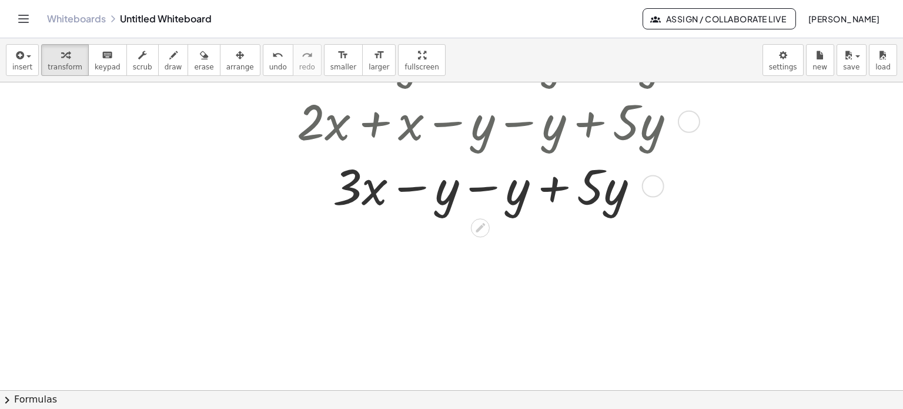
scroll to position [1673, 0]
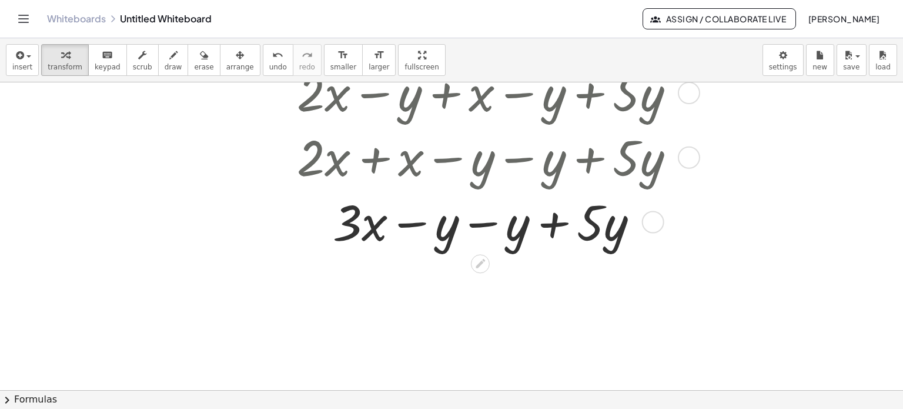
click at [490, 225] on div at bounding box center [490, 220] width 399 height 65
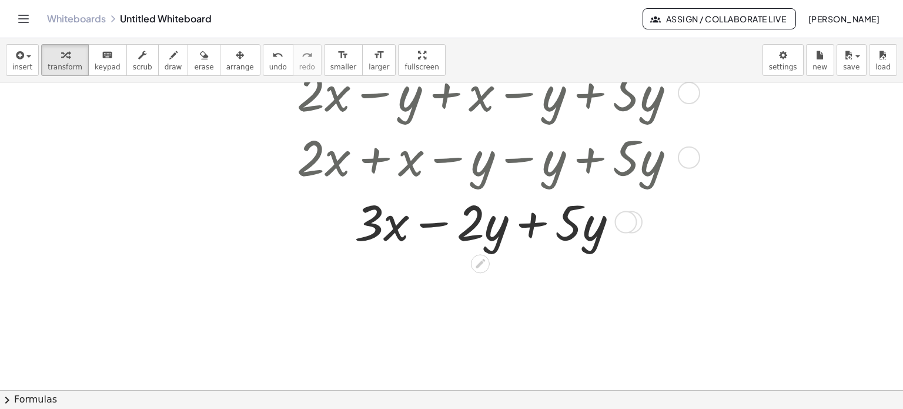
click at [539, 221] on div at bounding box center [490, 220] width 399 height 65
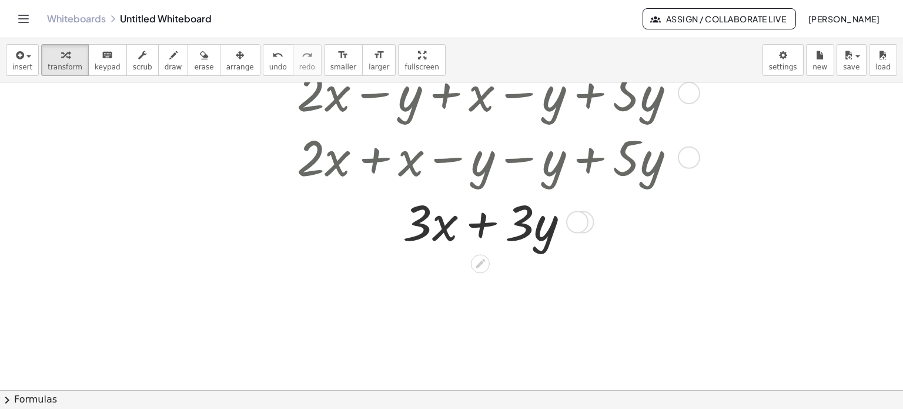
click at [485, 216] on div at bounding box center [490, 220] width 399 height 65
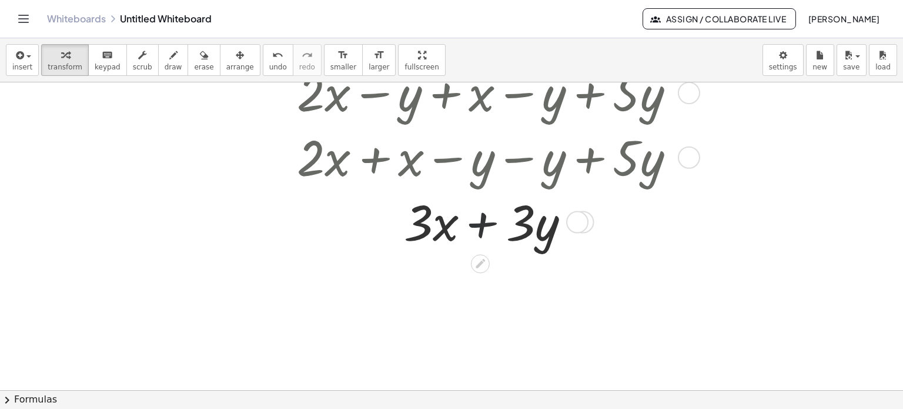
click at [485, 216] on div at bounding box center [490, 220] width 399 height 65
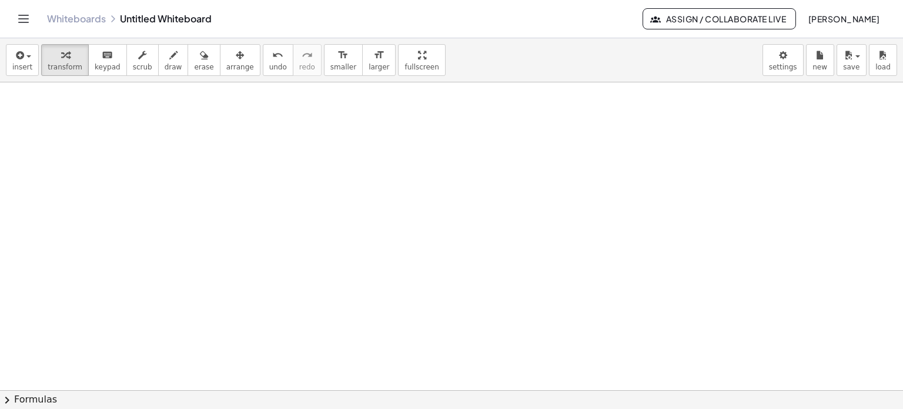
scroll to position [2334, 0]
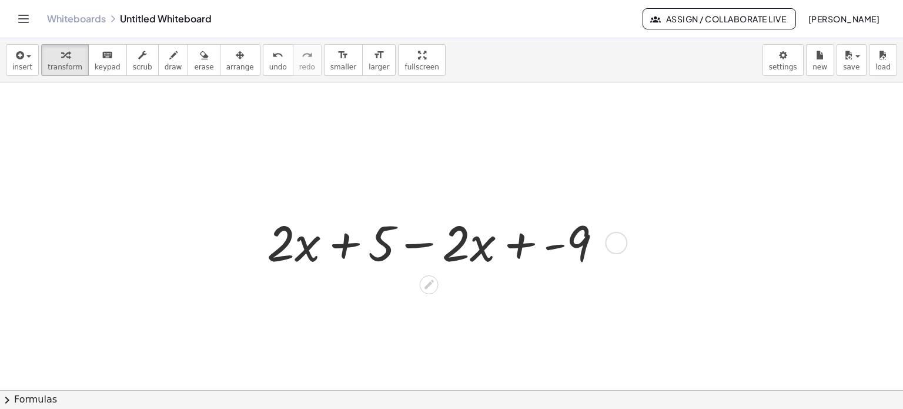
click at [532, 245] on div at bounding box center [439, 241] width 356 height 65
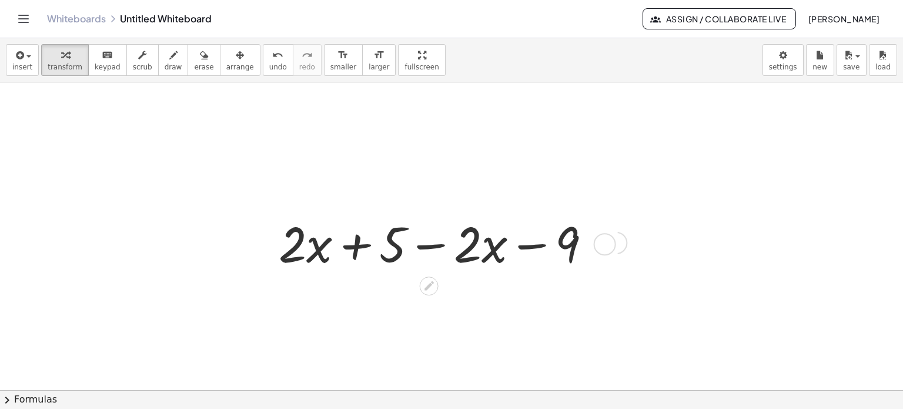
drag, startPoint x: 601, startPoint y: 308, endPoint x: 605, endPoint y: 225, distance: 82.4
click at [429, 244] on div "+ · 2 · x + 5 − · 2 · x 9 −" at bounding box center [429, 244] width 0 height 0
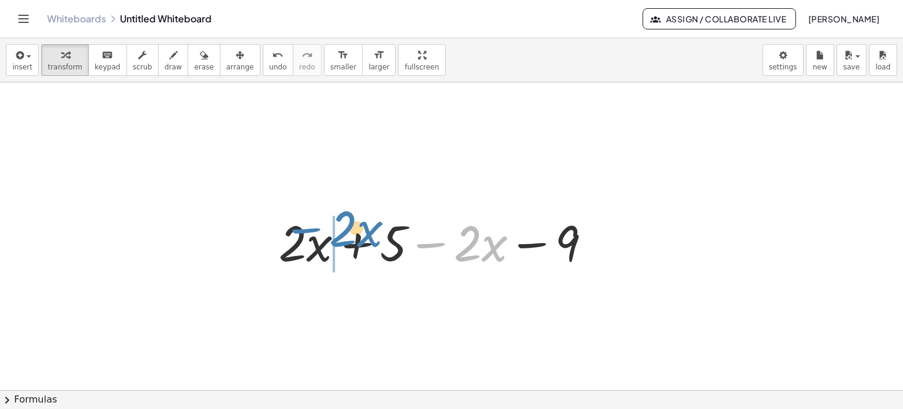
drag, startPoint x: 473, startPoint y: 236, endPoint x: 349, endPoint y: 222, distance: 125.5
click at [349, 222] on div at bounding box center [439, 241] width 333 height 65
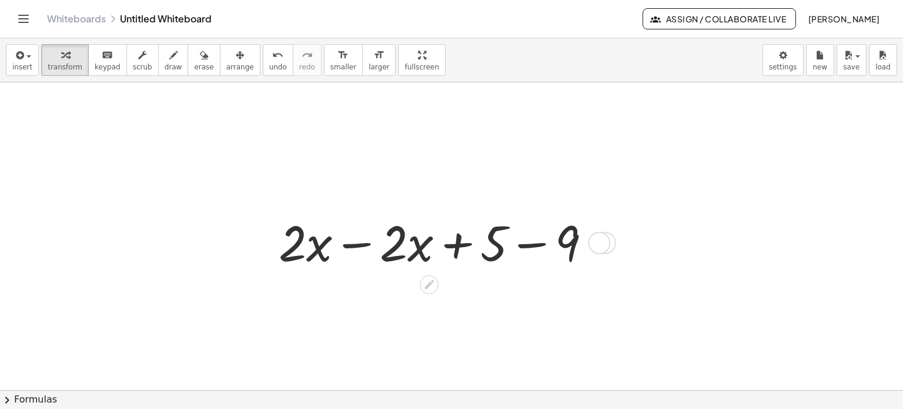
click at [362, 244] on div at bounding box center [439, 241] width 333 height 65
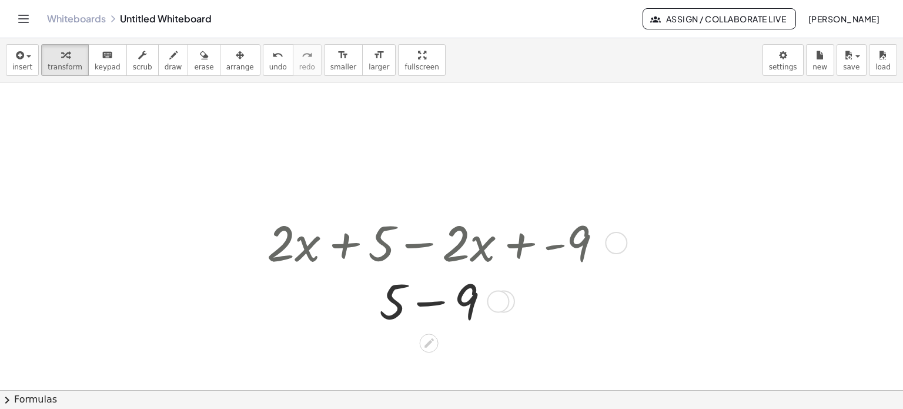
drag, startPoint x: 501, startPoint y: 243, endPoint x: 513, endPoint y: 303, distance: 61.1
click at [429, 301] on div "+ 5 9 −" at bounding box center [429, 301] width 0 height 0
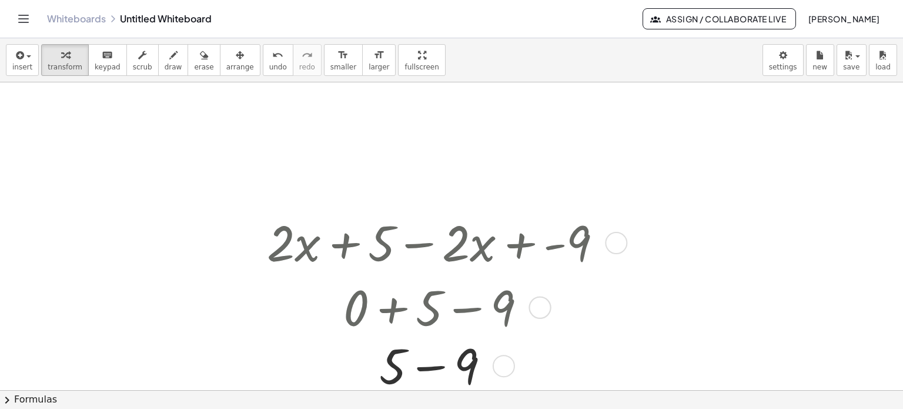
drag, startPoint x: 503, startPoint y: 333, endPoint x: 515, endPoint y: 369, distance: 37.0
click at [429, 366] on div "+ 5 9 −" at bounding box center [429, 366] width 0 height 0
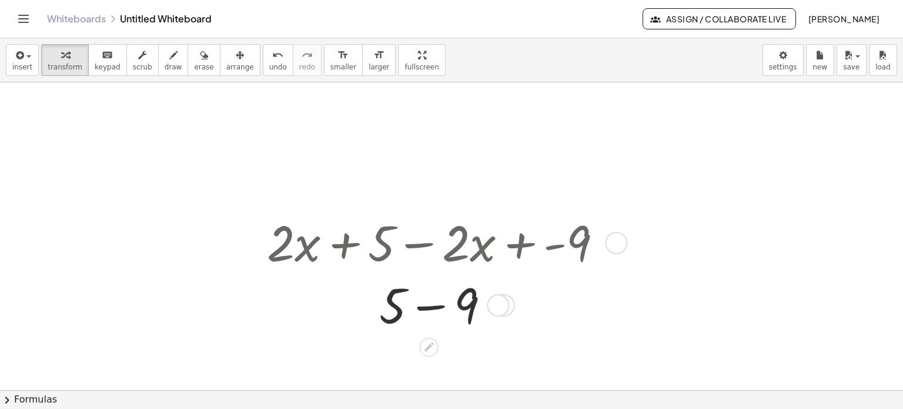
drag, startPoint x: 509, startPoint y: 359, endPoint x: 516, endPoint y: 302, distance: 57.4
click at [429, 305] on div "+ 5 9 −" at bounding box center [429, 305] width 0 height 0
click at [418, 312] on div at bounding box center [439, 306] width 356 height 65
drag, startPoint x: 539, startPoint y: 177, endPoint x: 834, endPoint y: 179, distance: 294.7
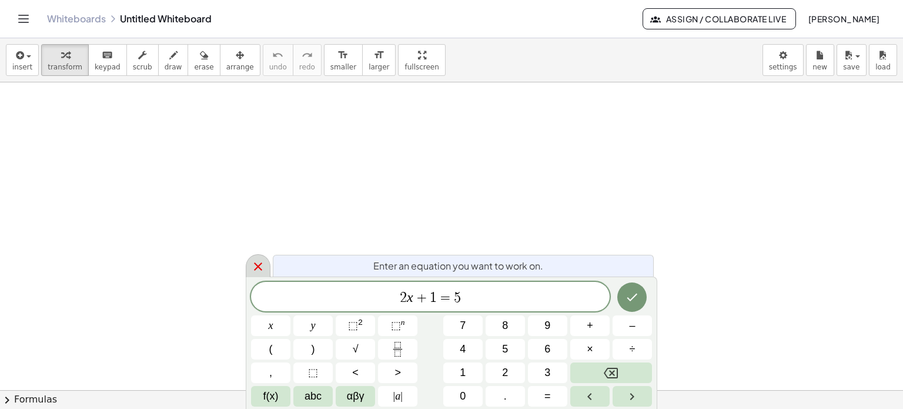
click at [260, 268] on icon at bounding box center [258, 266] width 14 height 14
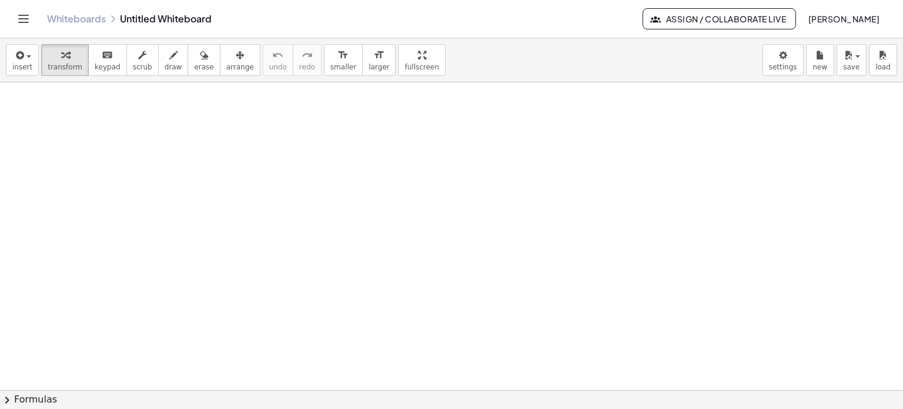
drag, startPoint x: 662, startPoint y: 174, endPoint x: 369, endPoint y: 161, distance: 292.6
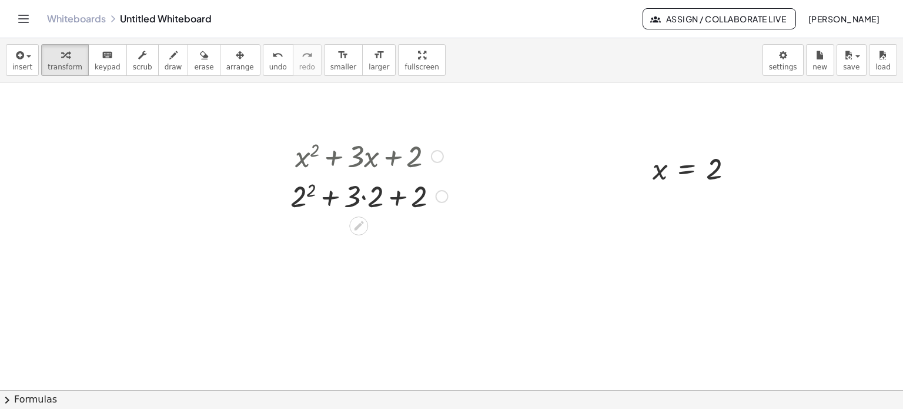
click at [307, 186] on div at bounding box center [369, 195] width 169 height 40
click at [361, 245] on div at bounding box center [369, 235] width 169 height 40
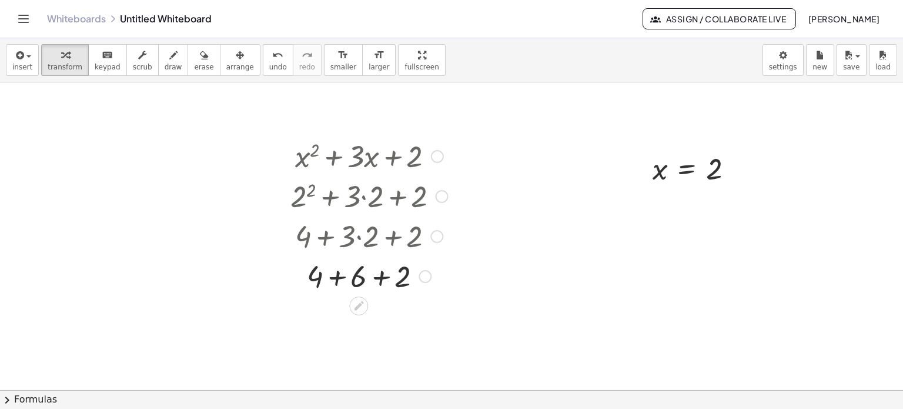
click at [344, 278] on div at bounding box center [369, 275] width 169 height 40
click at [369, 326] on div at bounding box center [369, 315] width 169 height 40
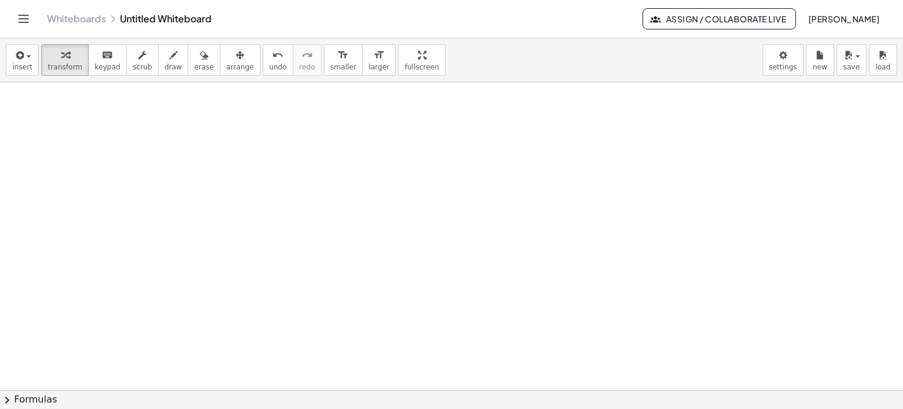
scroll to position [384, 0]
click at [266, 178] on div at bounding box center [451, 160] width 903 height 925
click at [369, 63] on span "larger" at bounding box center [379, 67] width 21 height 8
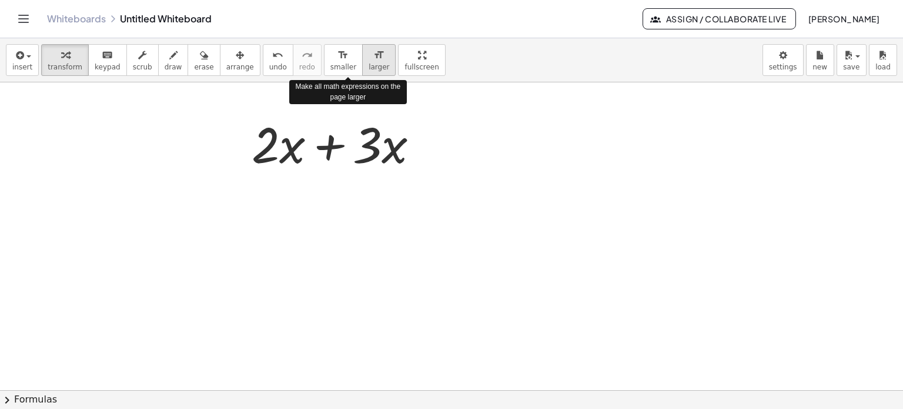
click at [369, 63] on span "larger" at bounding box center [379, 67] width 21 height 8
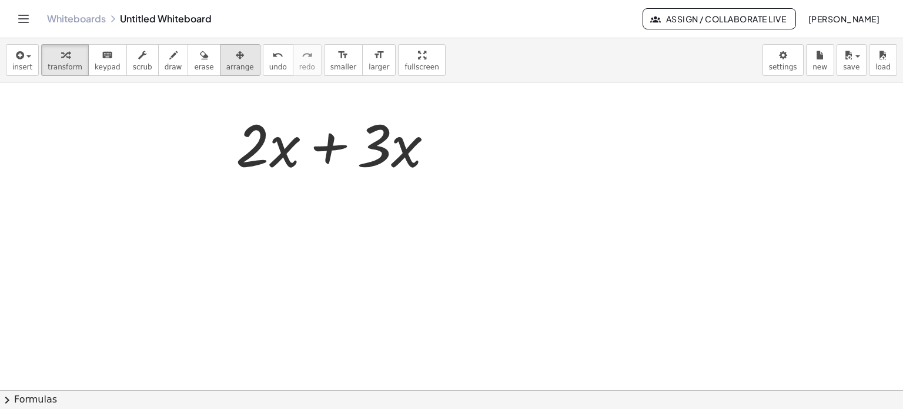
drag, startPoint x: 214, startPoint y: 65, endPoint x: 228, endPoint y: 72, distance: 16.1
click at [226, 65] on span "arrange" at bounding box center [240, 67] width 28 height 8
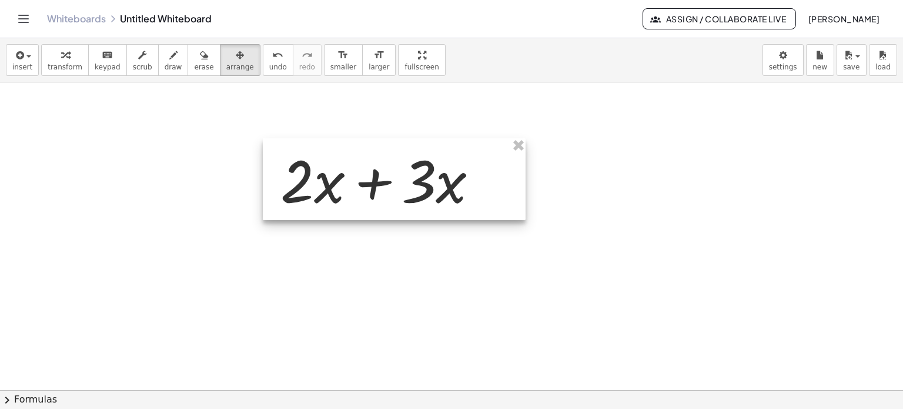
drag, startPoint x: 365, startPoint y: 140, endPoint x: 484, endPoint y: 212, distance: 139.3
click at [443, 218] on div at bounding box center [394, 179] width 263 height 82
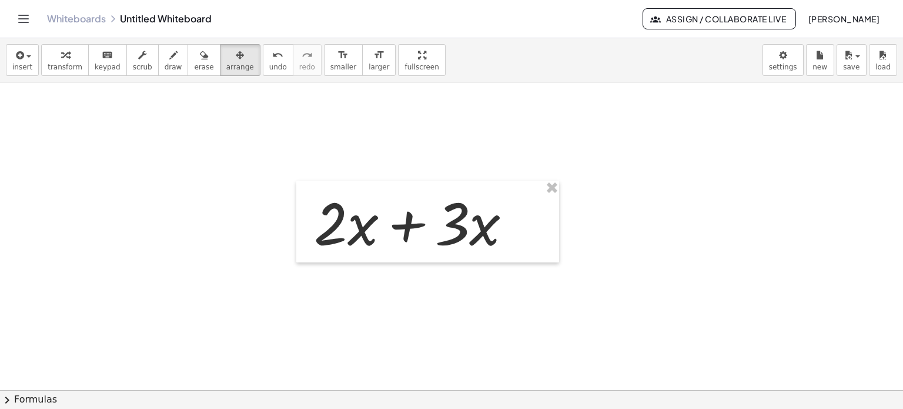
drag, startPoint x: 649, startPoint y: 192, endPoint x: 304, endPoint y: 139, distance: 348.6
click at [649, 191] on div at bounding box center [451, 101] width 903 height 925
drag, startPoint x: 55, startPoint y: 72, endPoint x: 83, endPoint y: 77, distance: 28.0
click at [56, 72] on button "transform" at bounding box center [65, 60] width 48 height 32
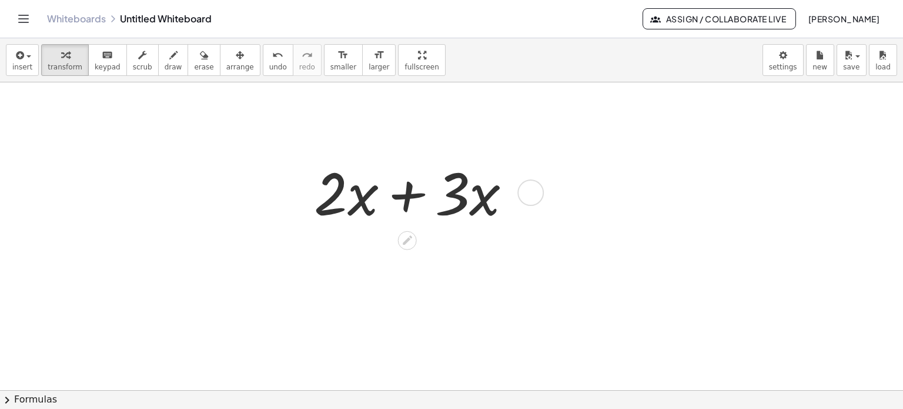
scroll to position [502, 0]
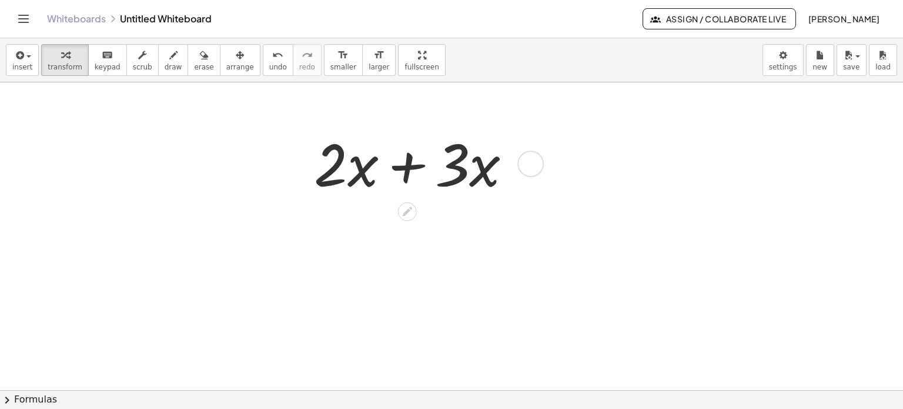
click at [419, 178] on div at bounding box center [417, 163] width 219 height 76
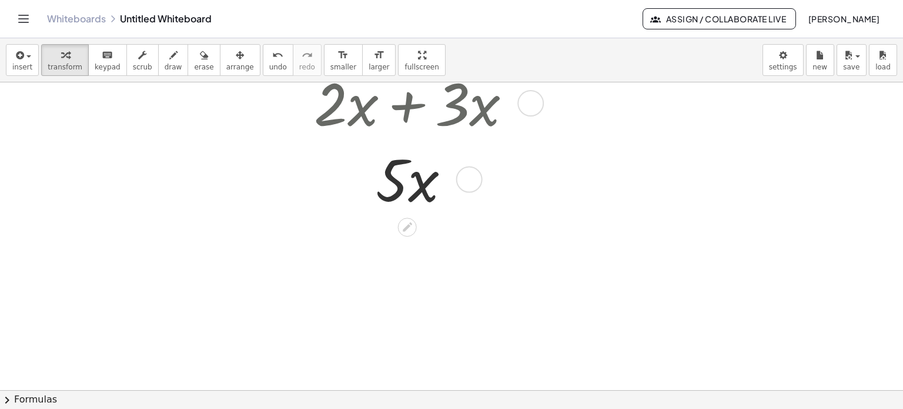
scroll to position [616, 0]
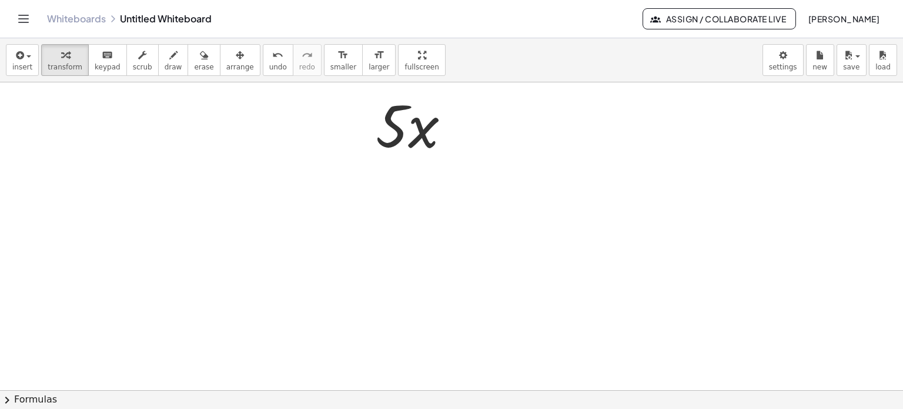
click at [402, 233] on div at bounding box center [451, 82] width 903 height 1233
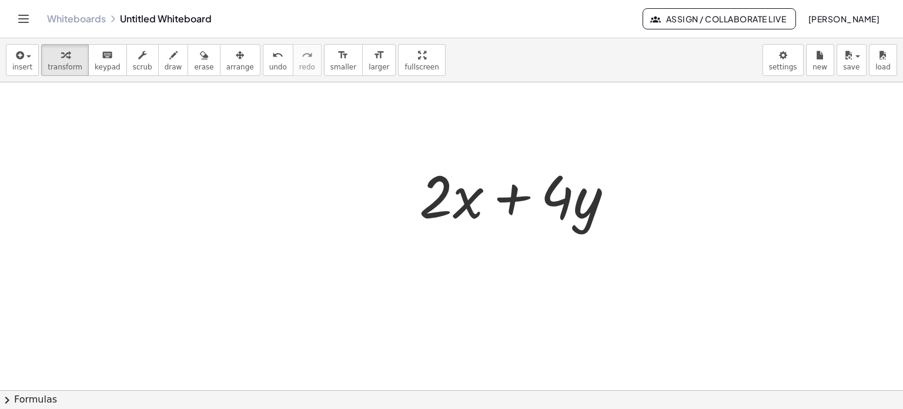
scroll to position [675, 0]
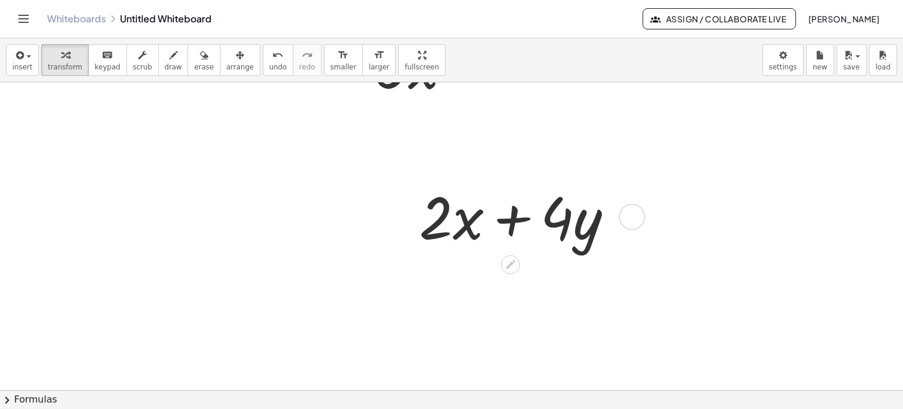
click at [515, 221] on div at bounding box center [520, 216] width 215 height 76
click at [475, 239] on div at bounding box center [520, 216] width 215 height 76
click at [519, 226] on div at bounding box center [520, 216] width 215 height 76
click at [516, 221] on div at bounding box center [520, 216] width 215 height 76
click at [518, 221] on div at bounding box center [520, 216] width 215 height 76
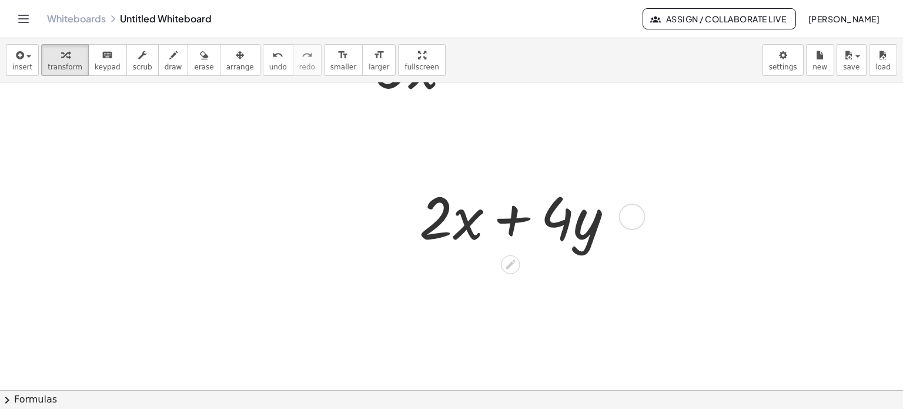
click at [518, 222] on div at bounding box center [520, 216] width 215 height 76
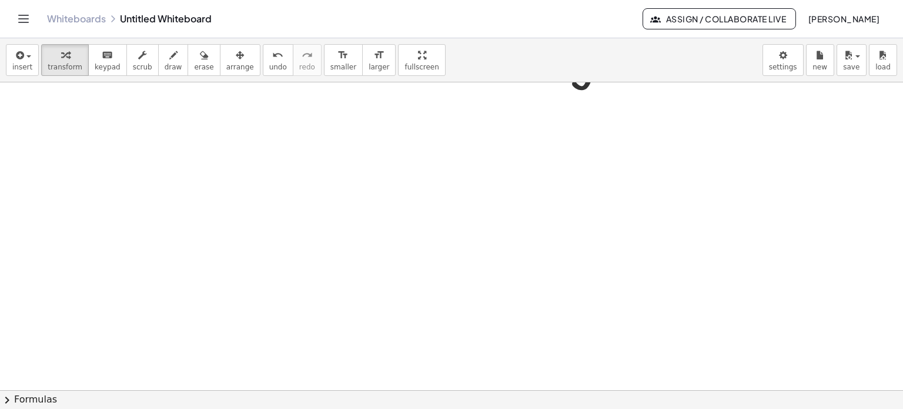
scroll to position [852, 0]
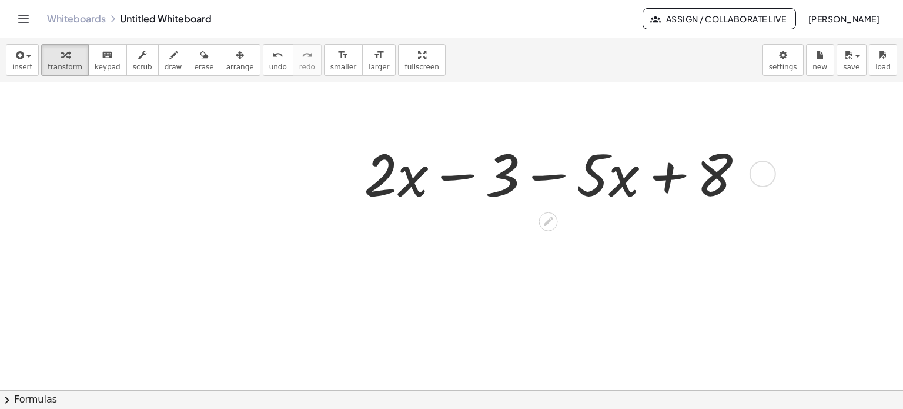
scroll to position [925, 0]
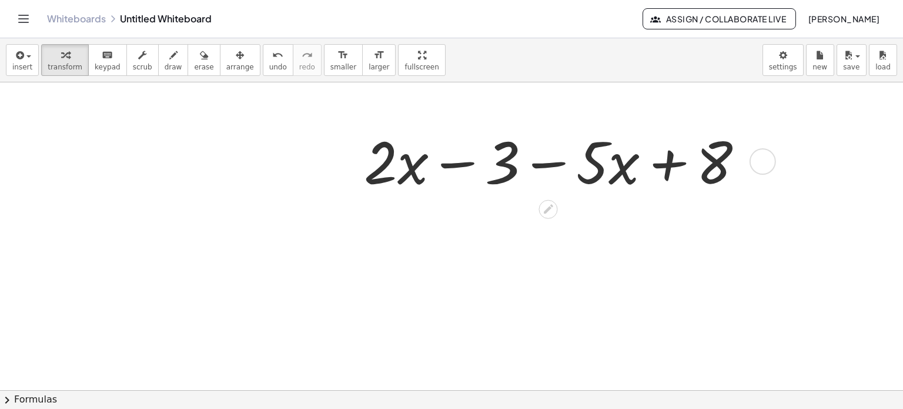
click at [471, 164] on div at bounding box center [558, 160] width 401 height 76
click at [456, 164] on div at bounding box center [558, 160] width 401 height 76
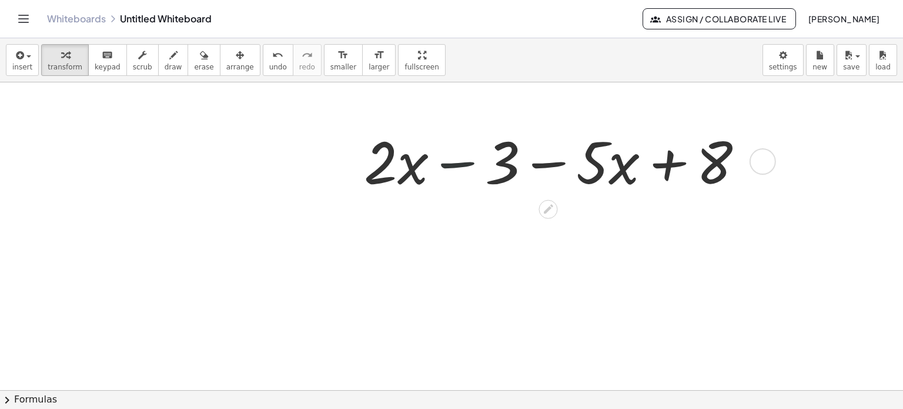
click at [456, 164] on div at bounding box center [558, 160] width 401 height 76
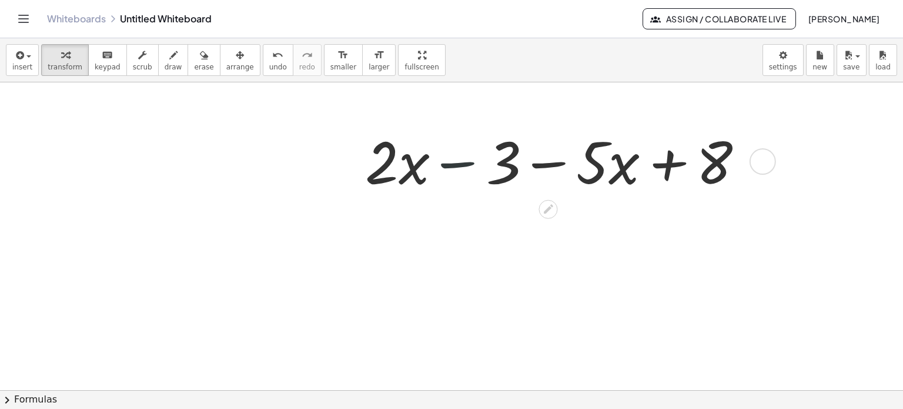
click at [456, 164] on div at bounding box center [558, 160] width 401 height 76
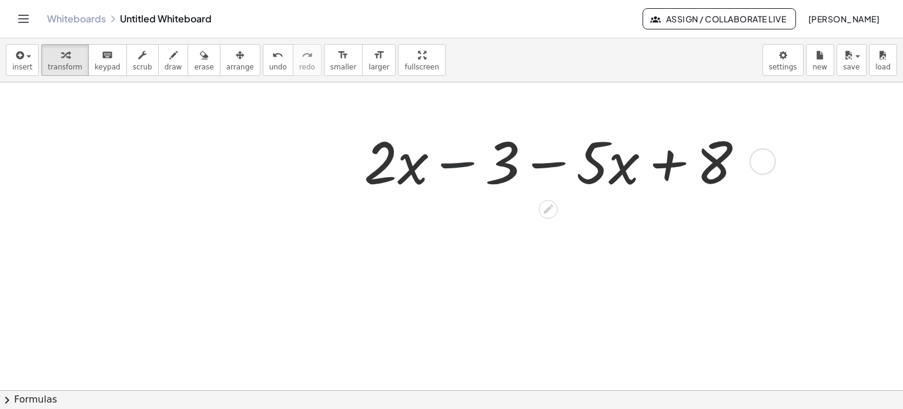
click at [456, 164] on div at bounding box center [558, 160] width 401 height 76
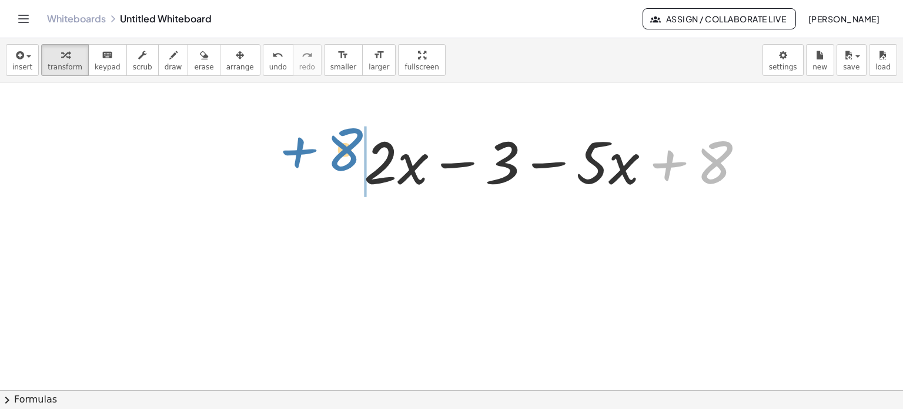
drag, startPoint x: 706, startPoint y: 165, endPoint x: 335, endPoint y: 152, distance: 371.4
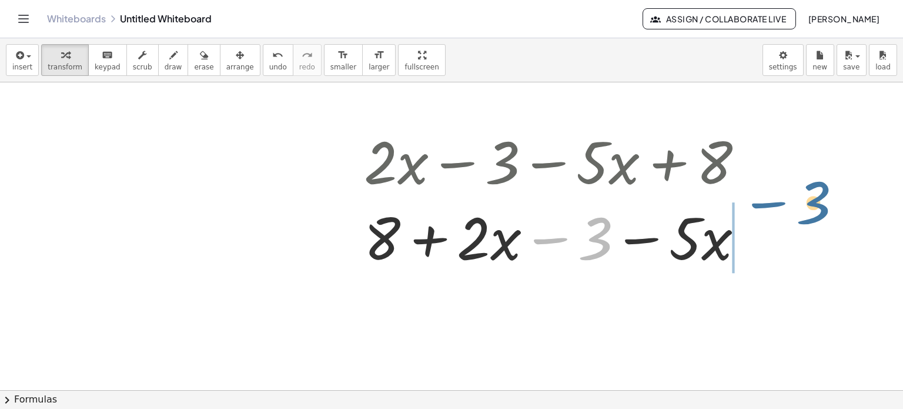
drag, startPoint x: 652, startPoint y: 169, endPoint x: 775, endPoint y: 207, distance: 128.7
click at [775, 207] on div "+ · 2 · x − 3 − · 5 · x + 8 − 3 + · 2 · x − 3 − · 5 · x + 8" at bounding box center [568, 198] width 445 height 158
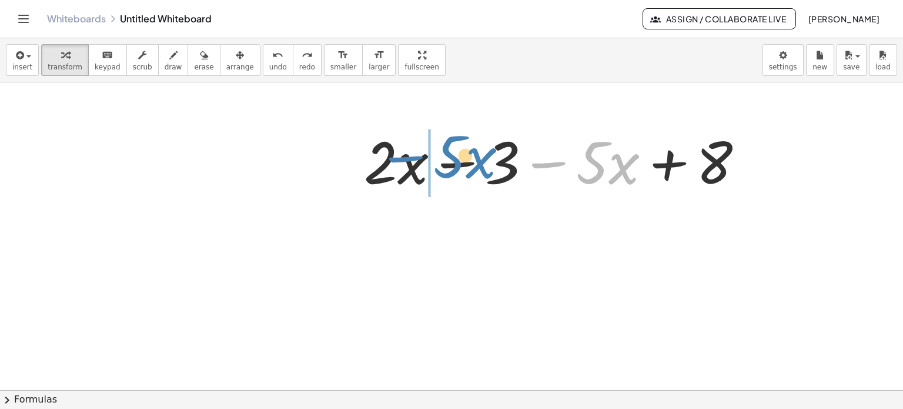
drag, startPoint x: 592, startPoint y: 157, endPoint x: 445, endPoint y: 164, distance: 147.2
click at [445, 164] on div at bounding box center [558, 160] width 401 height 76
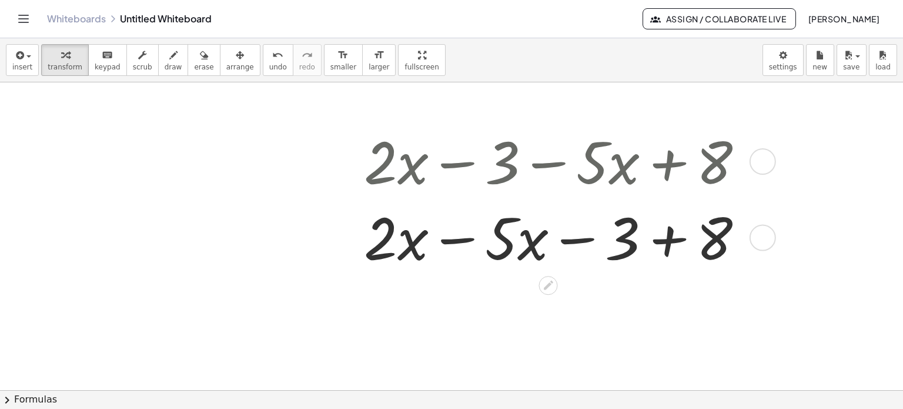
click at [454, 241] on div at bounding box center [558, 236] width 401 height 76
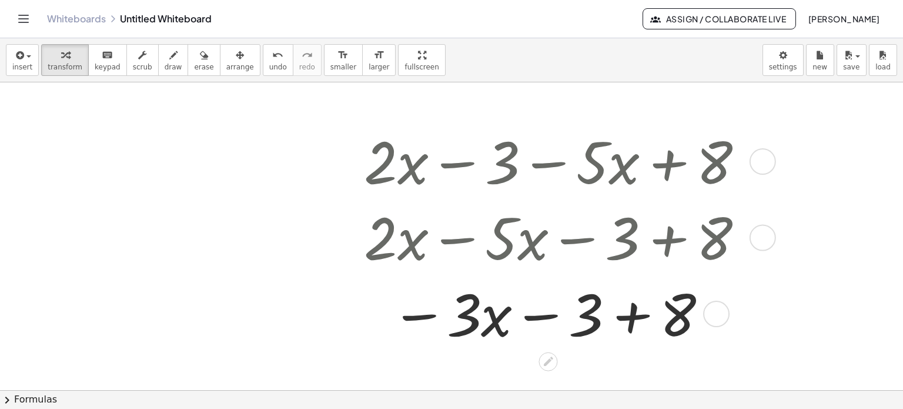
click at [634, 315] on div at bounding box center [558, 313] width 401 height 76
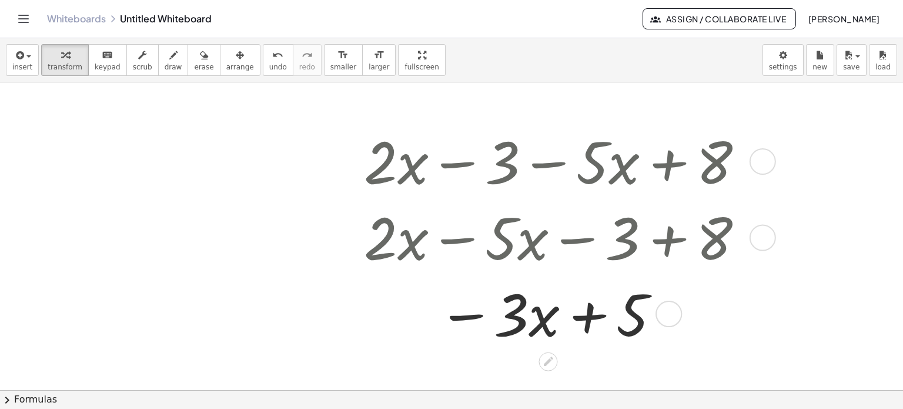
click at [597, 314] on div at bounding box center [558, 313] width 401 height 76
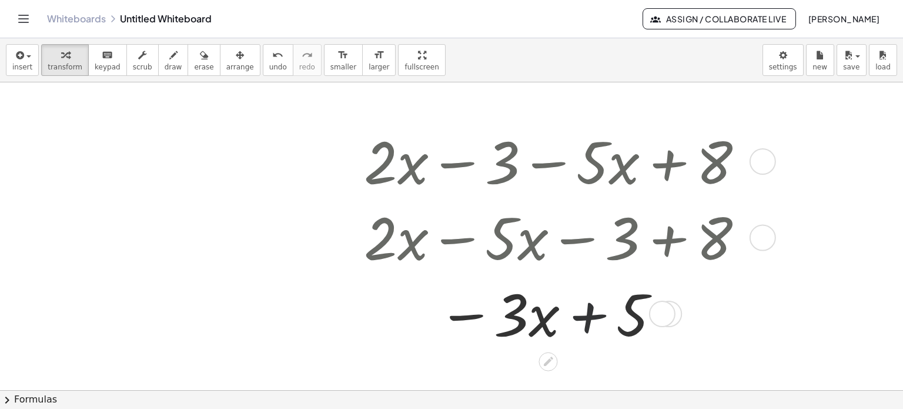
click at [597, 314] on div at bounding box center [558, 313] width 401 height 76
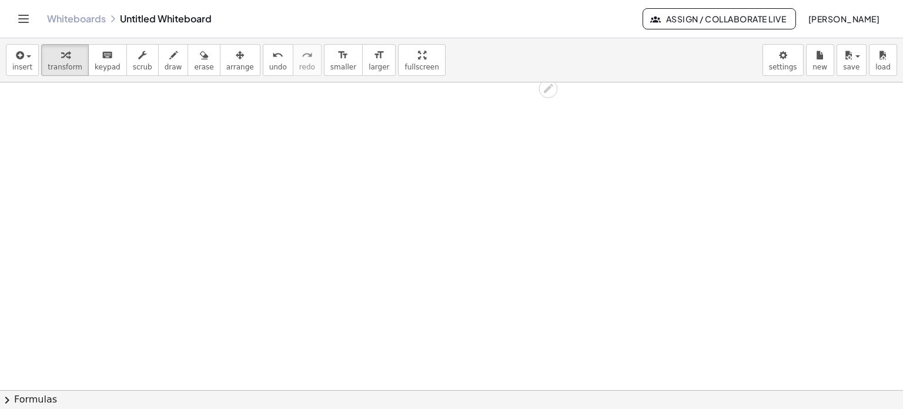
scroll to position [1219, 0]
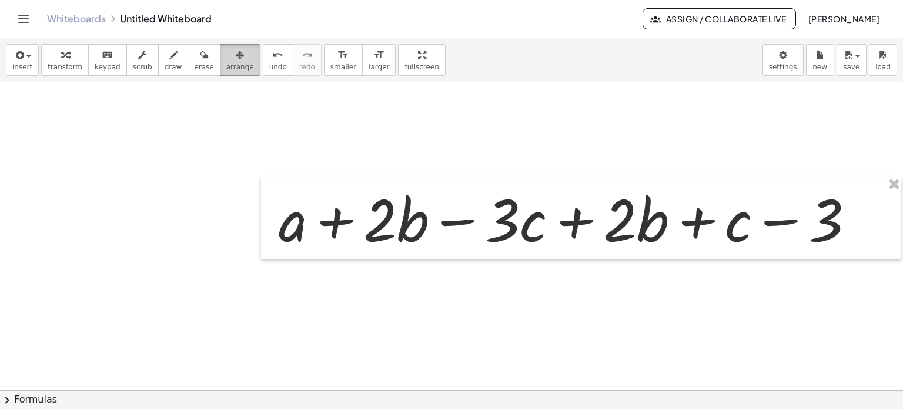
click at [220, 73] on button "arrange" at bounding box center [240, 60] width 41 height 32
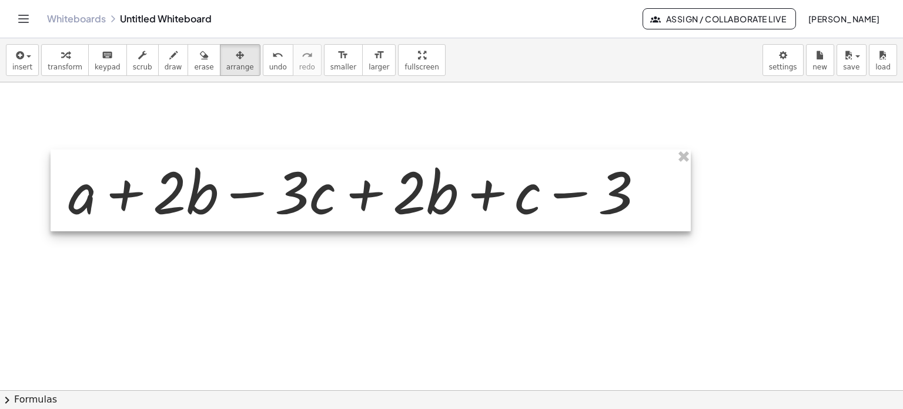
drag, startPoint x: 612, startPoint y: 210, endPoint x: 402, endPoint y: 182, distance: 211.8
click at [402, 182] on div at bounding box center [371, 190] width 641 height 82
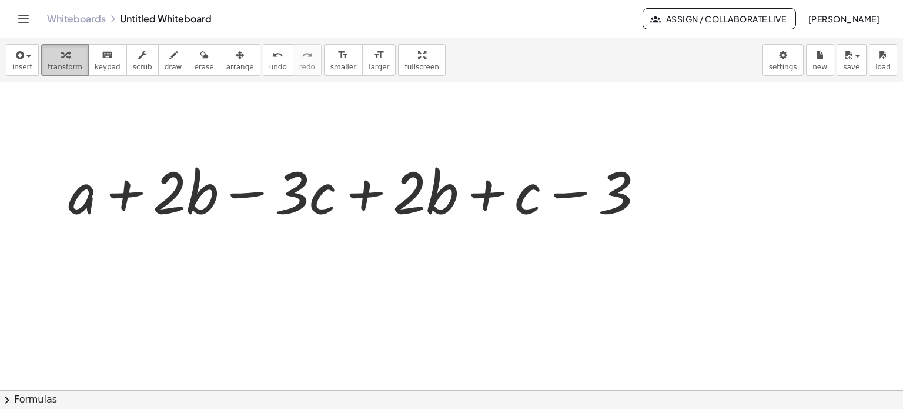
click at [58, 48] on div "button" at bounding box center [65, 55] width 35 height 14
click at [565, 199] on div at bounding box center [360, 190] width 596 height 76
click at [348, 241] on icon at bounding box center [350, 238] width 9 height 9
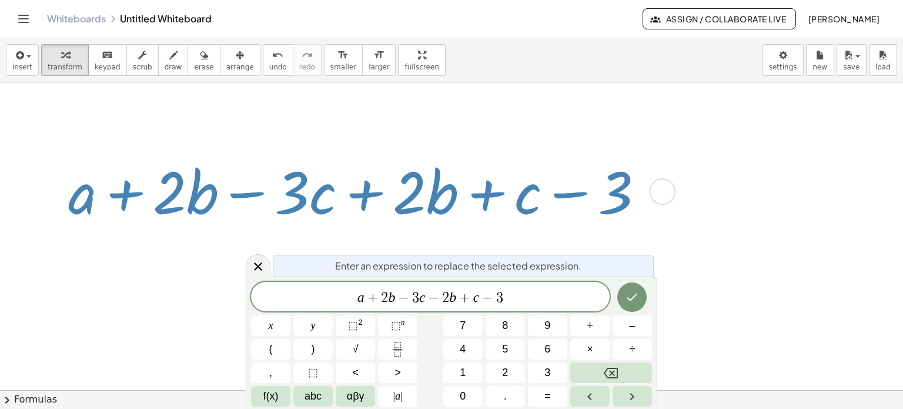
click at [635, 293] on icon "Done" at bounding box center [632, 297] width 14 height 14
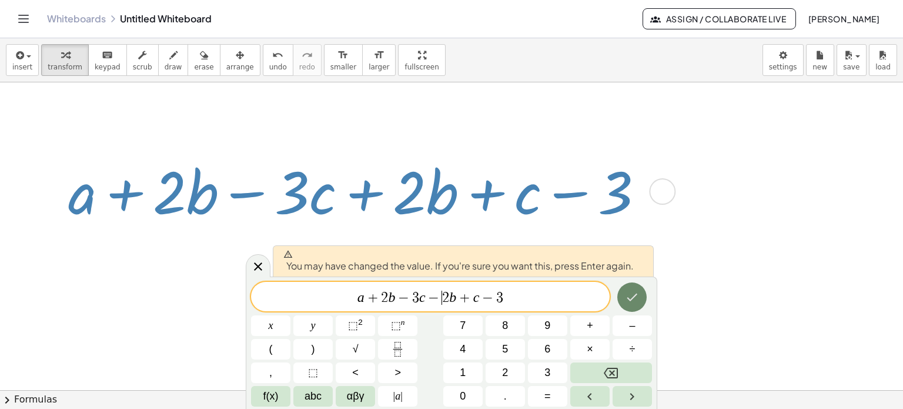
click at [633, 296] on icon "Done" at bounding box center [632, 297] width 14 height 14
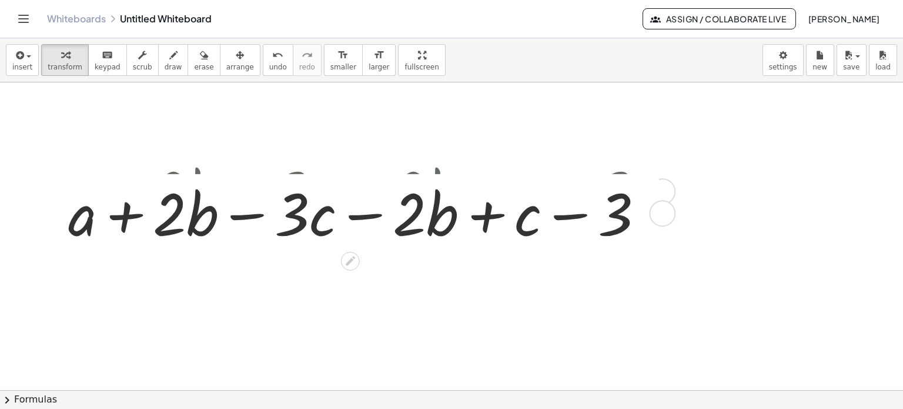
drag, startPoint x: 658, startPoint y: 264, endPoint x: 659, endPoint y: 205, distance: 59.4
click at [659, 205] on div at bounding box center [662, 213] width 26 height 26
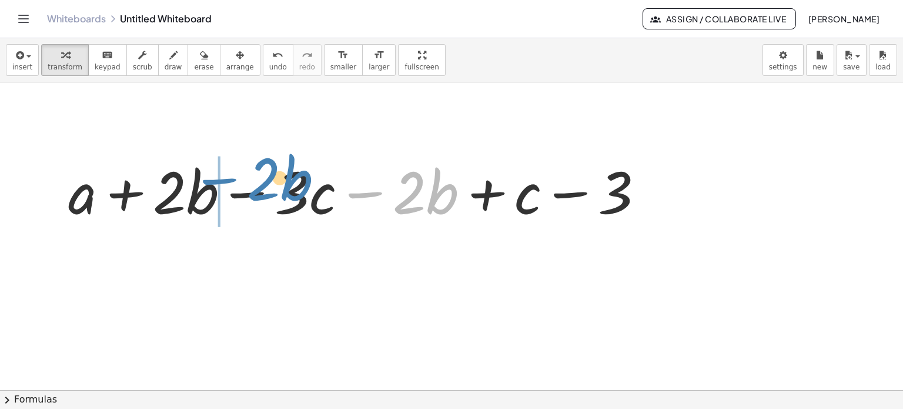
drag, startPoint x: 416, startPoint y: 199, endPoint x: 558, endPoint y: 258, distance: 153.5
click at [268, 187] on div at bounding box center [360, 190] width 596 height 76
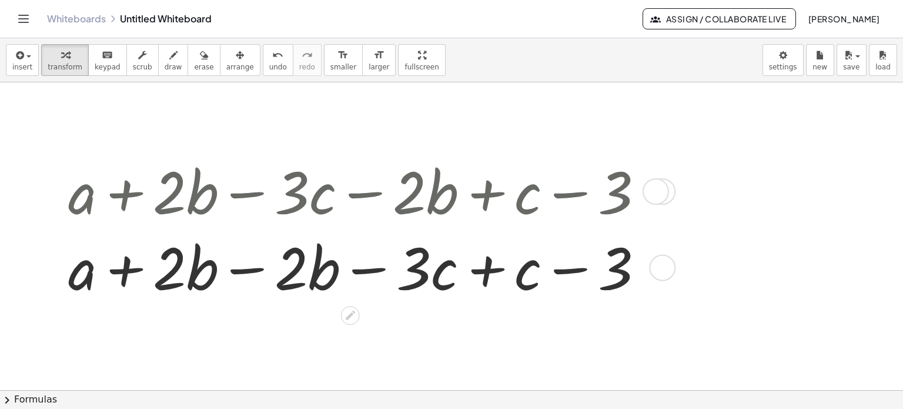
click at [247, 269] on div at bounding box center [360, 266] width 596 height 76
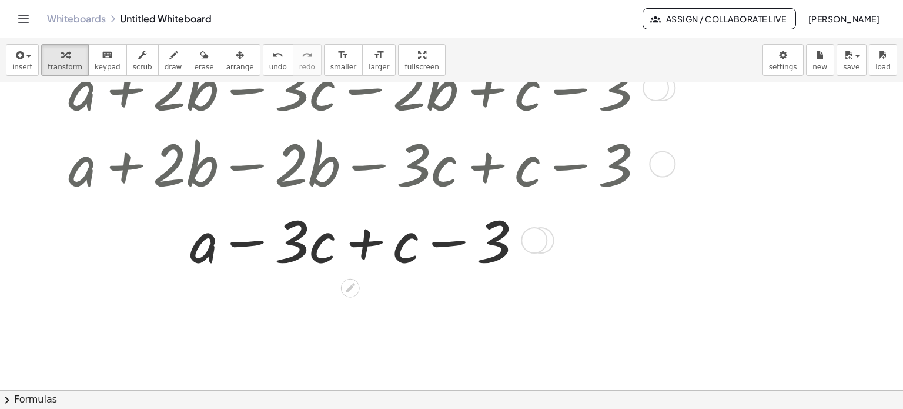
scroll to position [1359, 0]
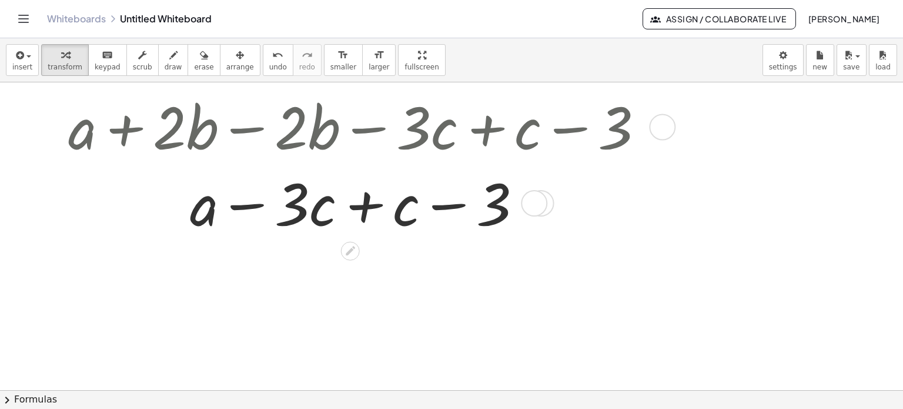
click at [369, 209] on div at bounding box center [360, 202] width 596 height 76
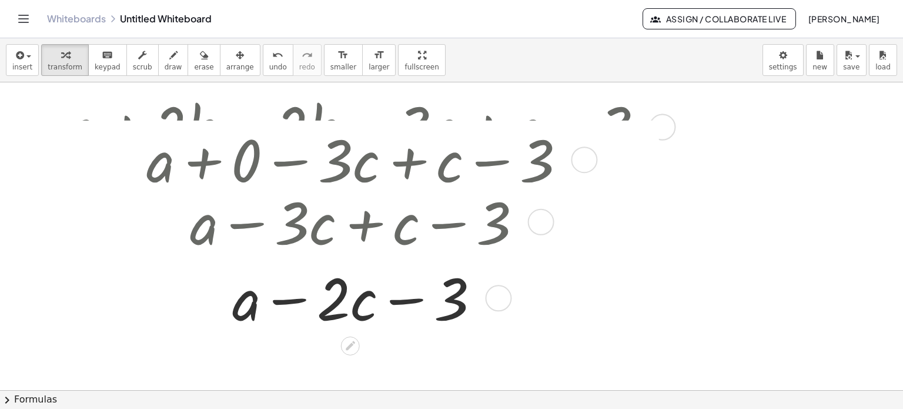
drag, startPoint x: 545, startPoint y: 208, endPoint x: 568, endPoint y: 249, distance: 47.4
click at [351, 222] on div "+ a − · 3 · c + c − 3" at bounding box center [351, 222] width 0 height 0
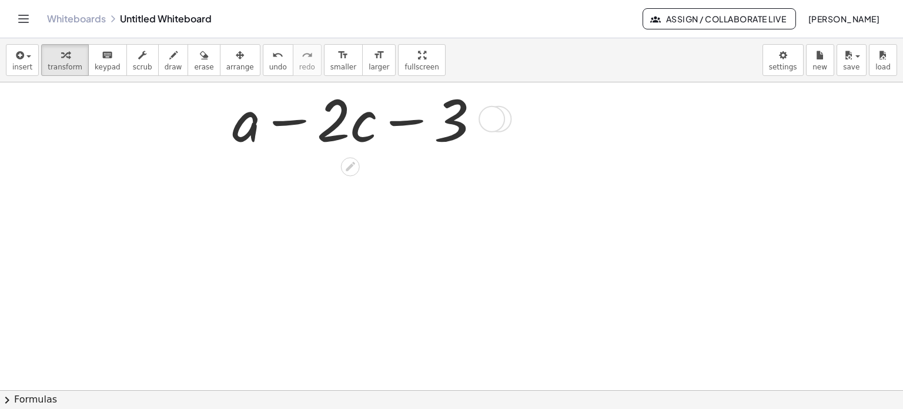
drag, startPoint x: 494, startPoint y: 275, endPoint x: 556, endPoint y: 147, distance: 141.8
click at [351, 119] on div "+ a − · c − 3 · 2" at bounding box center [351, 119] width 0 height 0
